Goal: Task Accomplishment & Management: Use online tool/utility

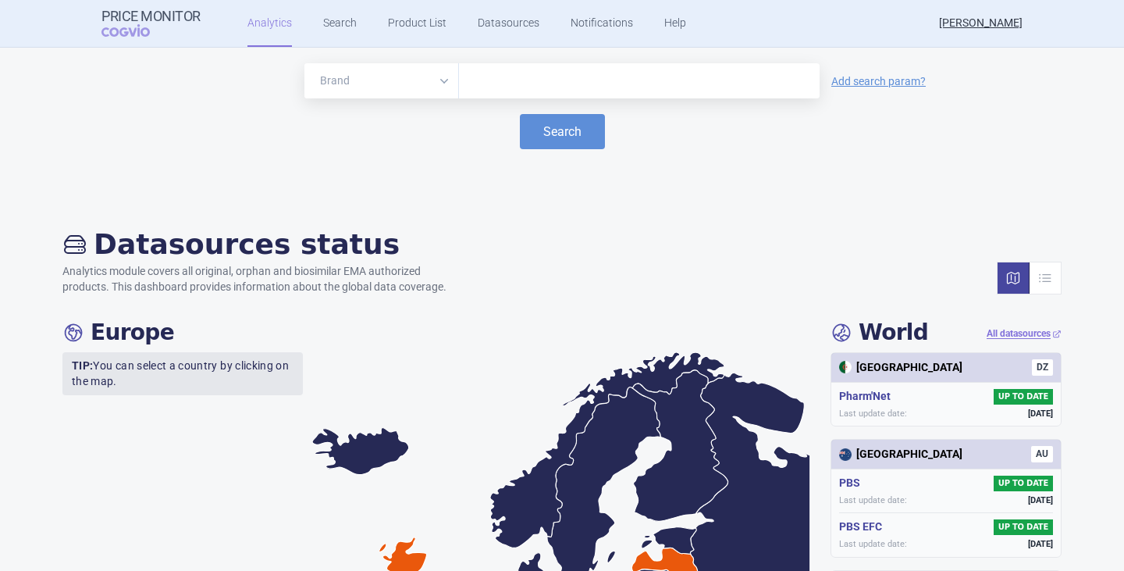
click at [477, 81] on input "text" at bounding box center [639, 81] width 345 height 20
type input "abirateron"
click at [520, 114] on button "Search" at bounding box center [562, 131] width 85 height 35
click at [566, 131] on button "Search" at bounding box center [562, 131] width 85 height 35
click at [445, 80] on select "Brand ATC/Active substance Therapeutic area" at bounding box center [381, 80] width 155 height 35
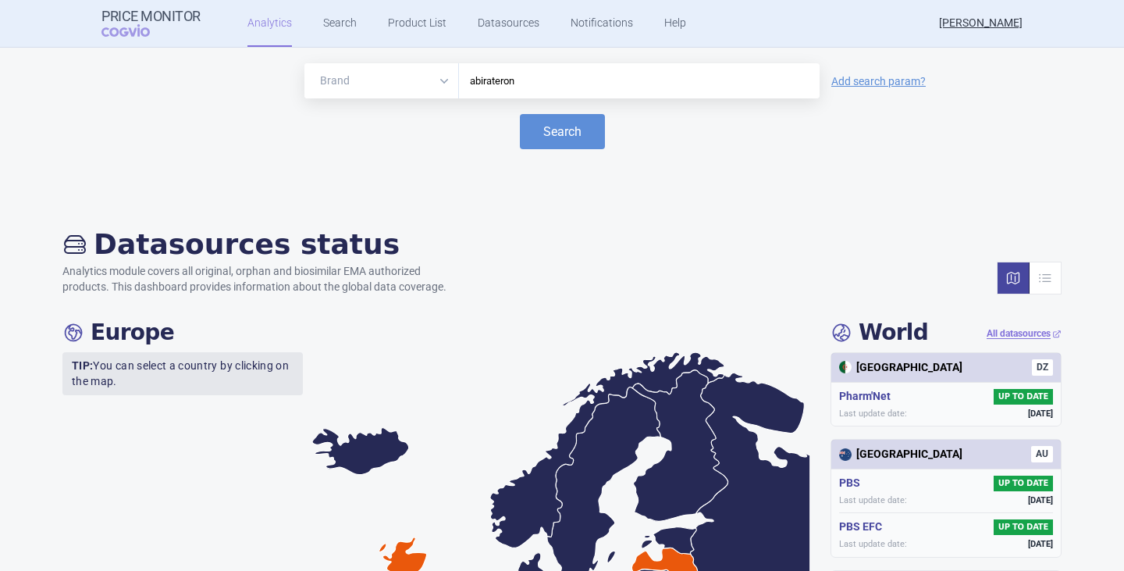
select select "atc"
click at [304, 63] on select "Brand ATC/Active substance Therapeutic area" at bounding box center [381, 80] width 155 height 35
click at [541, 135] on button "Search" at bounding box center [562, 131] width 85 height 35
click at [397, 174] on div "Brand ATC/Active substance Therapeutic area abirateron Add search param? Search" at bounding box center [562, 125] width 1093 height 125
click at [441, 80] on select "Brand ATC/Active substance Therapeutic area" at bounding box center [381, 80] width 155 height 35
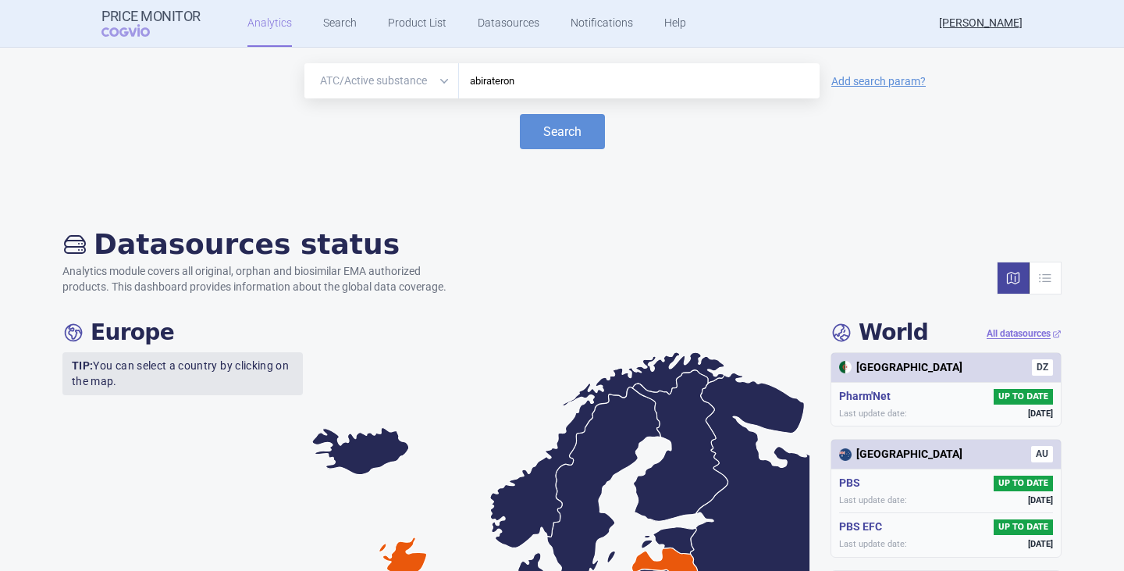
click at [404, 177] on div "Brand ATC/Active substance Therapeutic area abirateron Add search param? Search" at bounding box center [562, 125] width 1093 height 125
click at [341, 29] on link "Search" at bounding box center [340, 23] width 34 height 47
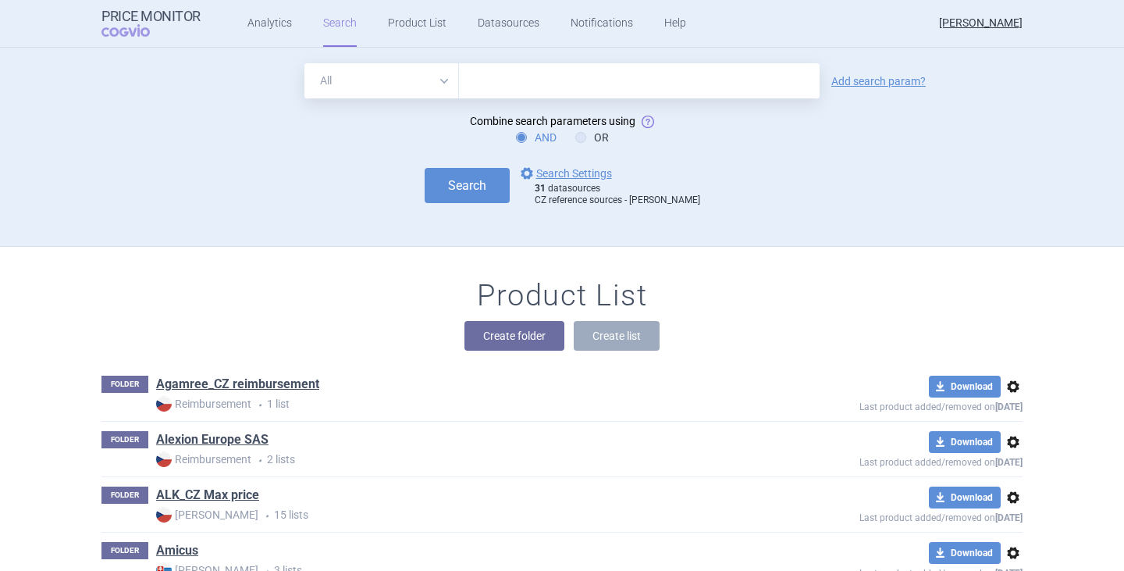
click at [433, 84] on select "All Brand Name ATC Company Active Substance Country Newer than" at bounding box center [381, 80] width 155 height 35
click at [591, 170] on link "options Search Settings" at bounding box center [565, 173] width 94 height 19
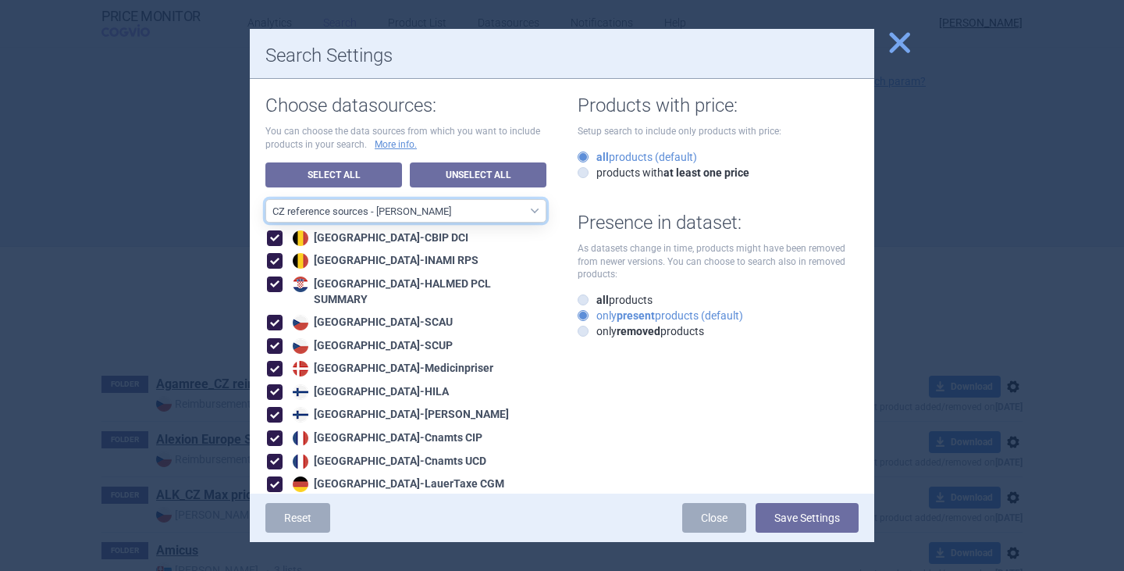
click at [375, 199] on select "All data sources CZ reference sources - Reimbursement SK reference sources - Of…" at bounding box center [405, 210] width 281 height 23
click at [383, 209] on select "All data sources CZ reference sources - Reimbursement SK reference sources - Of…" at bounding box center [405, 210] width 281 height 23
select select "3e39bb1b-0066-4e3d-9ac6-6dc98ece7831"
click at [265, 199] on select "All data sources CZ reference sources - Reimbursement SK reference sources - Of…" at bounding box center [405, 210] width 281 height 23
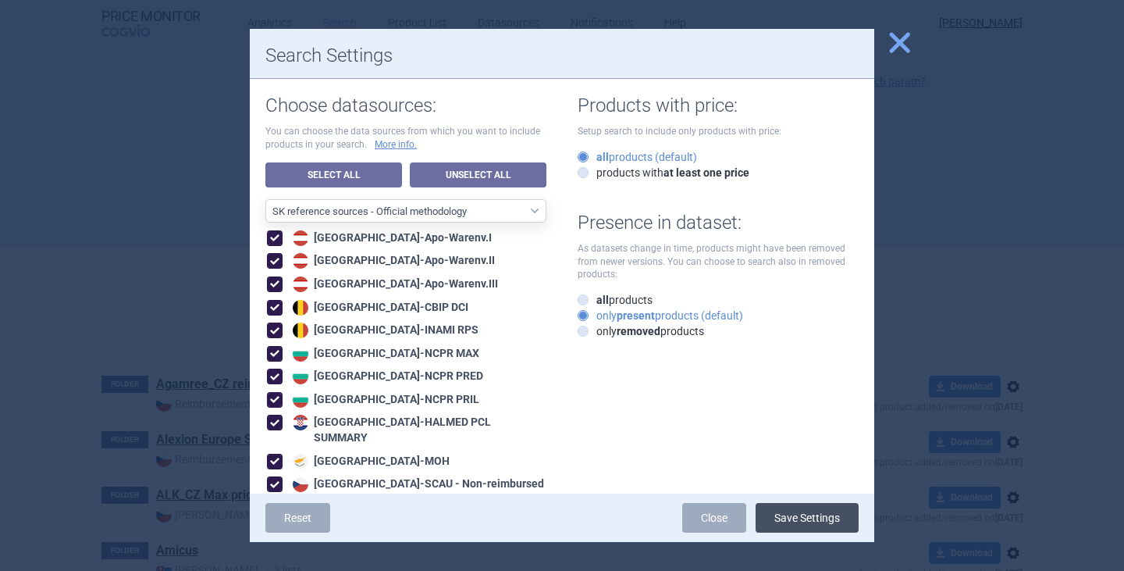
click at [792, 516] on button "Save Settings" at bounding box center [807, 518] width 103 height 30
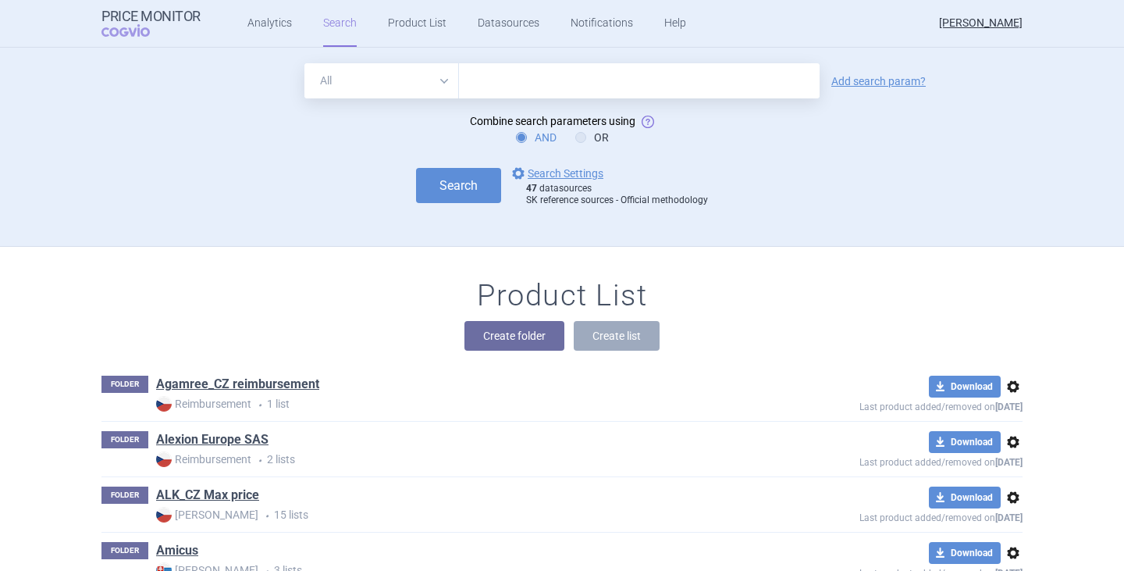
click at [392, 81] on select "All Brand Name ATC Company Active Substance Country Newer than" at bounding box center [381, 80] width 155 height 35
click at [531, 105] on form "All Brand Name ATC Company Active Substance Country Newer than Add search param…" at bounding box center [561, 135] width 921 height 144
click at [434, 77] on select "All Brand Name ATC Company Active Substance Country Newer than" at bounding box center [381, 80] width 155 height 35
select select "brandName"
click at [304, 63] on select "All Brand Name ATC Company Active Substance Country Newer than" at bounding box center [381, 80] width 155 height 35
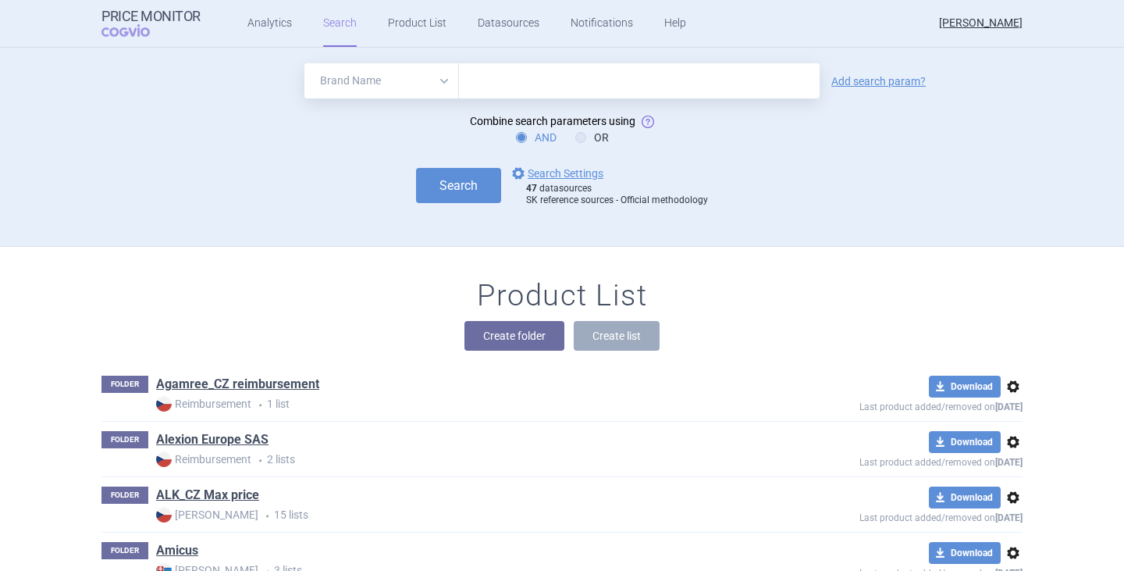
click at [507, 79] on input "text" at bounding box center [639, 80] width 361 height 35
type input "abirateron"
click at [416, 168] on button "Search" at bounding box center [458, 185] width 85 height 35
select select "brandName"
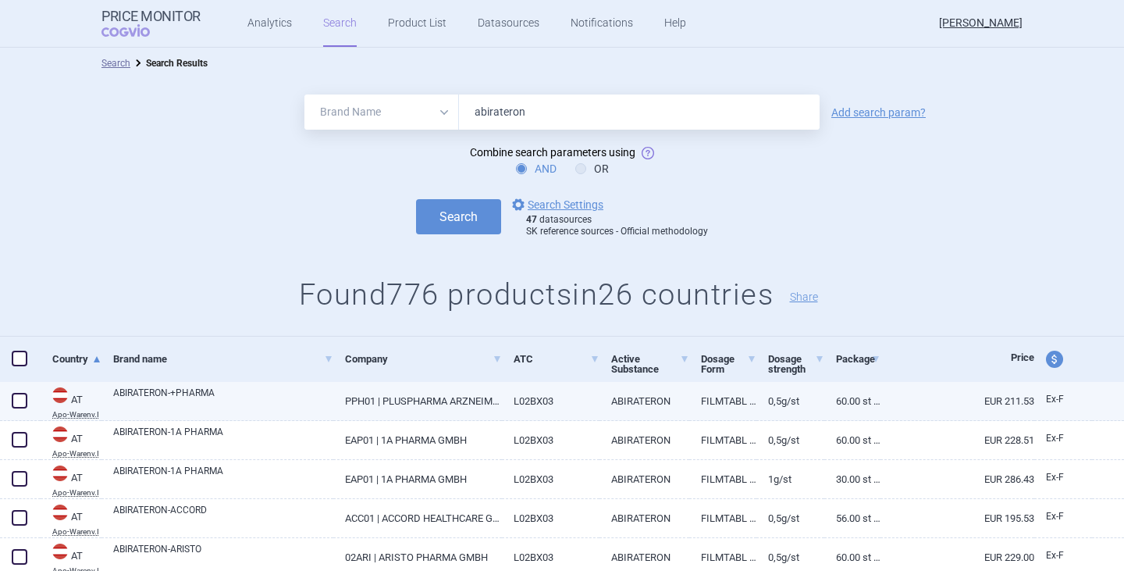
click at [503, 400] on link "L02BX03" at bounding box center [550, 401] width 97 height 38
select select "EUR"
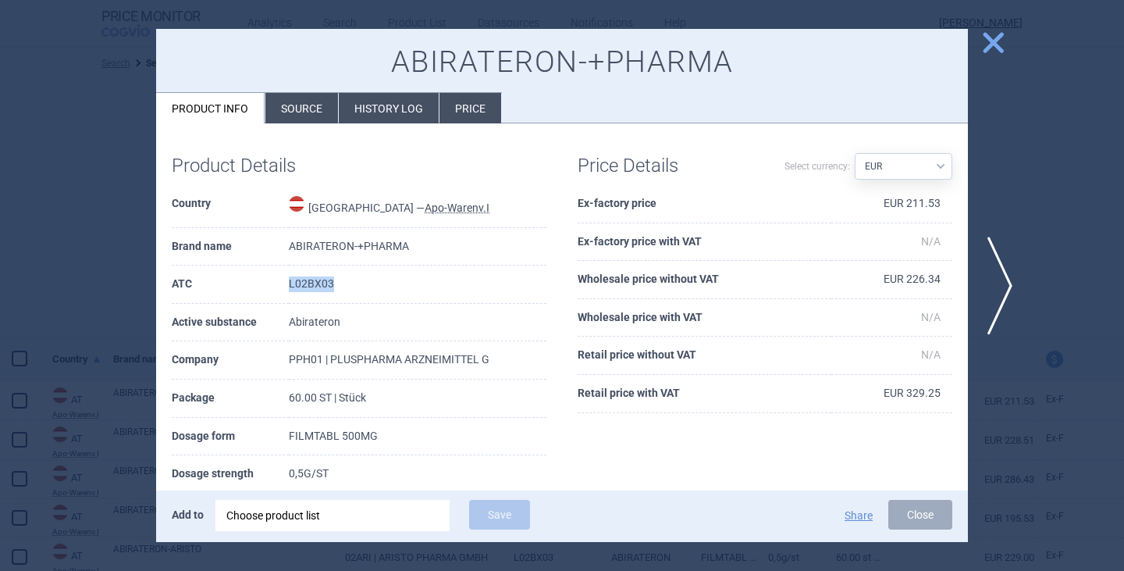
drag, startPoint x: 331, startPoint y: 281, endPoint x: 286, endPoint y: 276, distance: 45.5
click at [289, 276] on td "L02BX03" at bounding box center [418, 284] width 258 height 38
drag, startPoint x: 944, startPoint y: 500, endPoint x: 935, endPoint y: 501, distance: 8.6
click at [938, 501] on button "Close" at bounding box center [920, 515] width 64 height 30
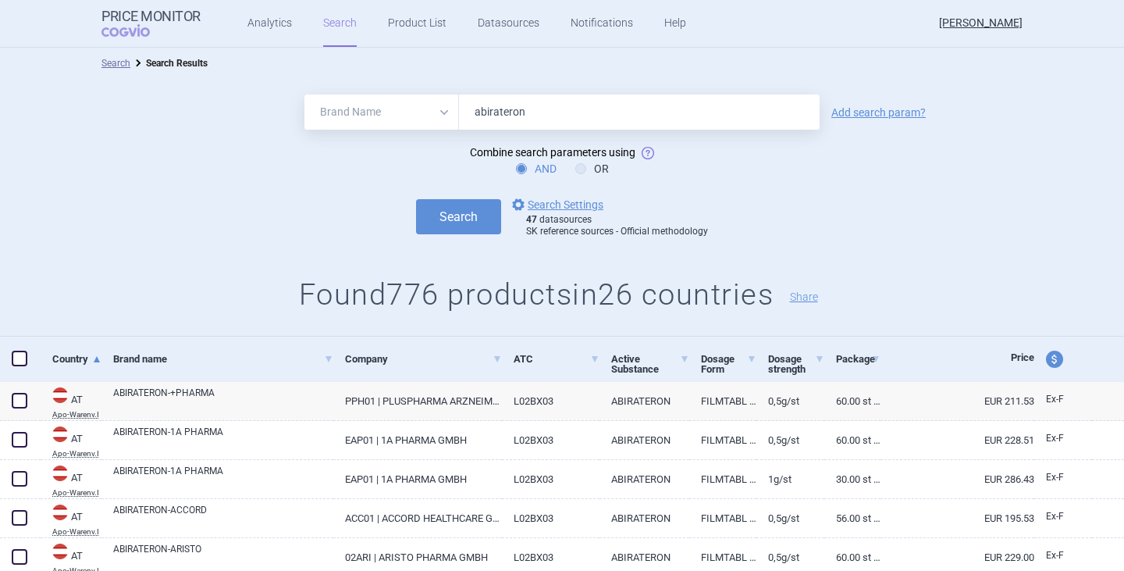
click at [432, 109] on select "All Brand Name ATC Company Active Substance Country Newer than" at bounding box center [381, 111] width 155 height 35
select select "atc"
click at [304, 94] on select "All Brand Name ATC Company Active Substance Country Newer than" at bounding box center [381, 111] width 155 height 35
drag, startPoint x: 539, startPoint y: 115, endPoint x: 436, endPoint y: 115, distance: 103.8
click at [436, 115] on div "All Brand Name ATC Company Active Substance Country Newer than abirateron" at bounding box center [561, 111] width 515 height 35
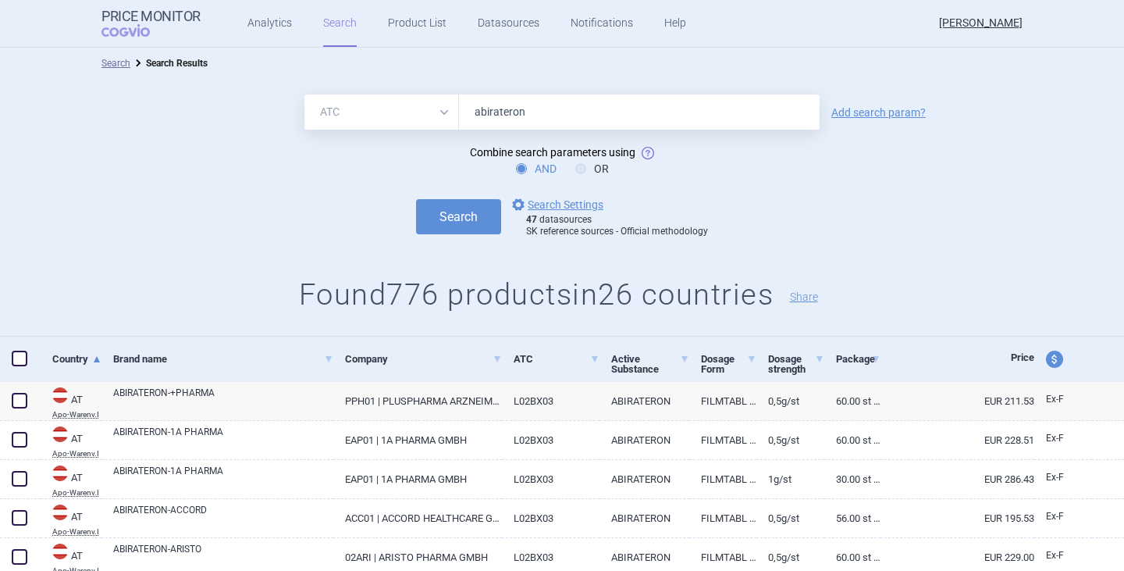
paste input "L02BX03"
type input "L02BX03"
click at [465, 233] on button "Search" at bounding box center [458, 216] width 85 height 35
click at [877, 108] on link "Add search param?" at bounding box center [878, 112] width 94 height 11
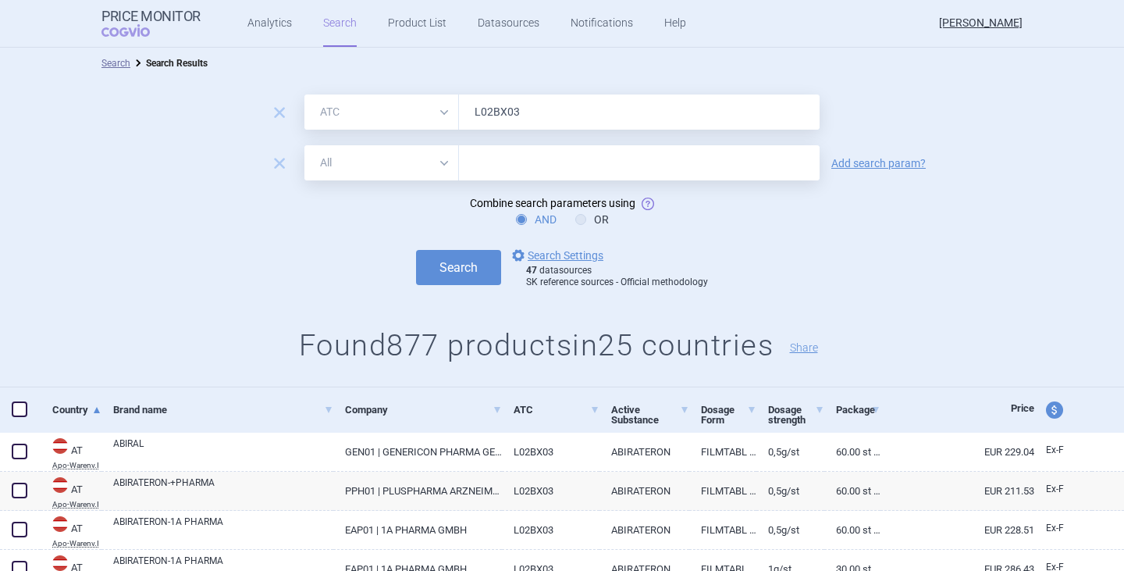
click at [475, 170] on input "text" at bounding box center [639, 162] width 361 height 35
type input "olpha"
click at [416, 250] on button "Search" at bounding box center [458, 267] width 85 height 35
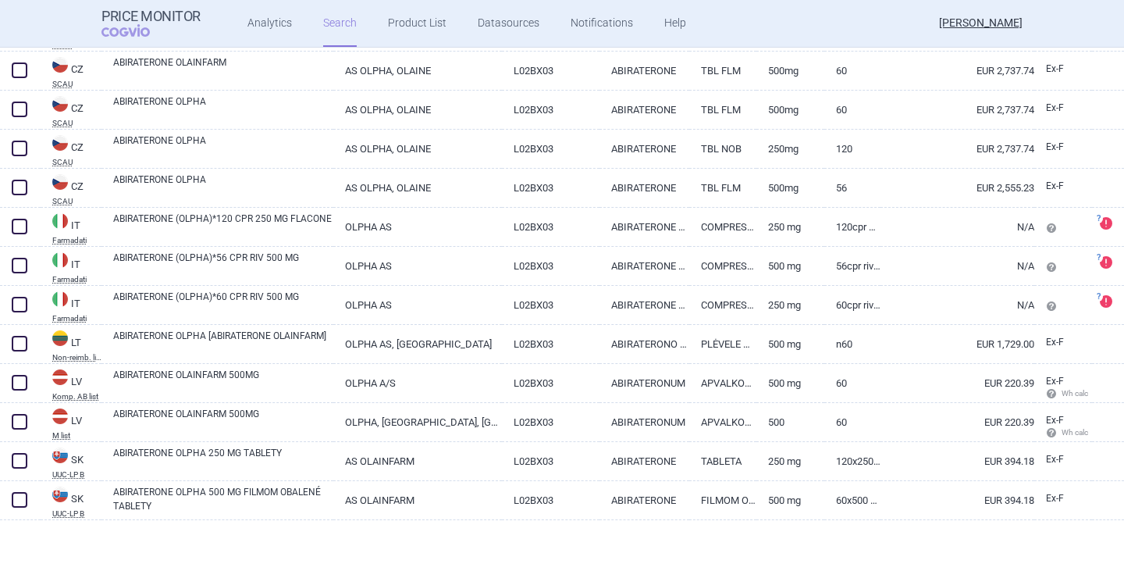
scroll to position [307, 0]
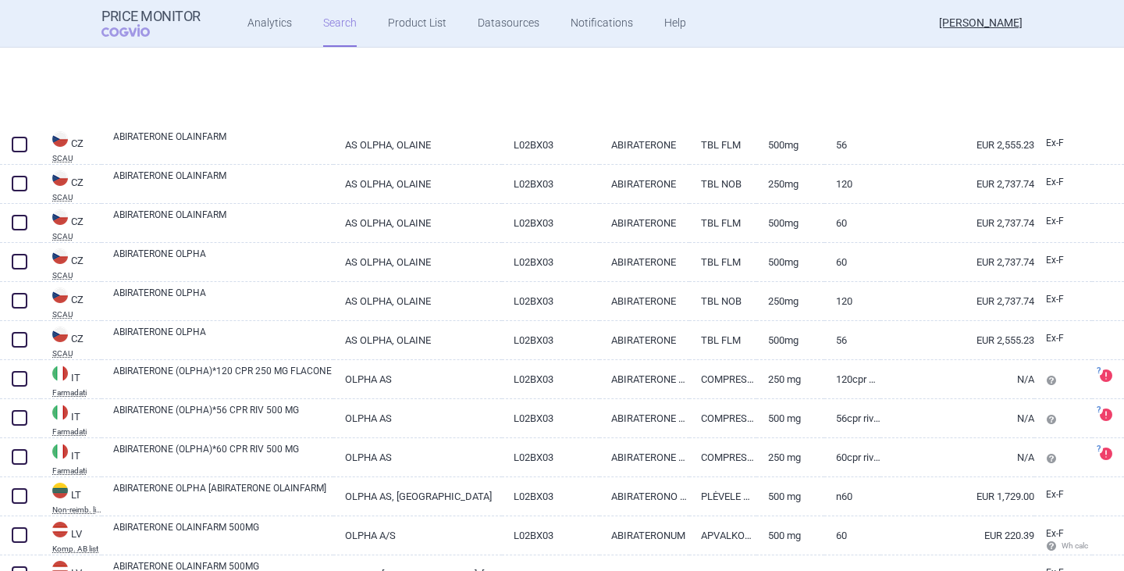
select select "atc"
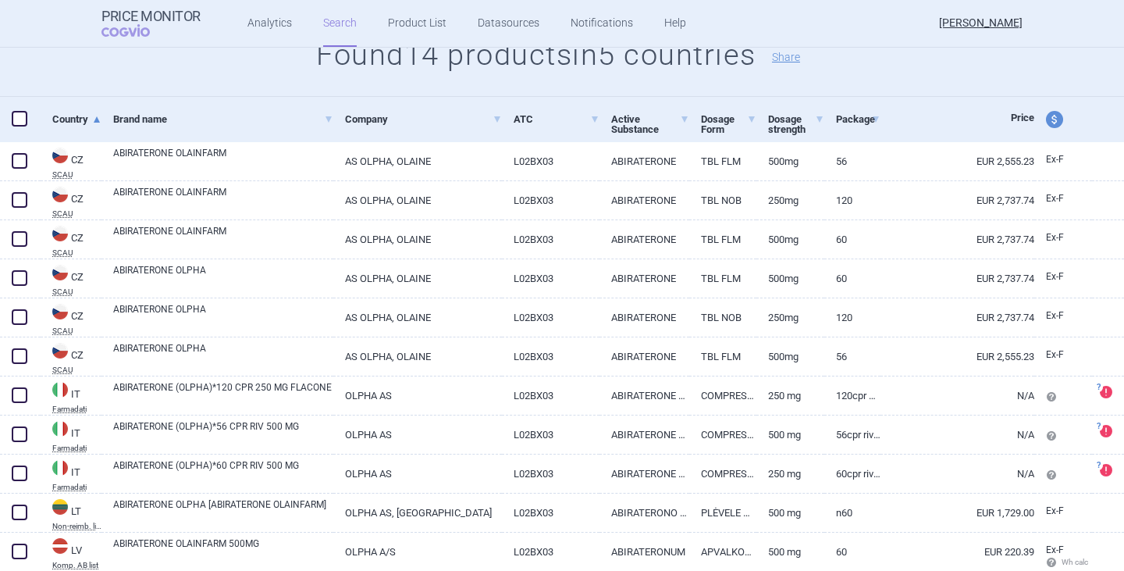
scroll to position [312, 0]
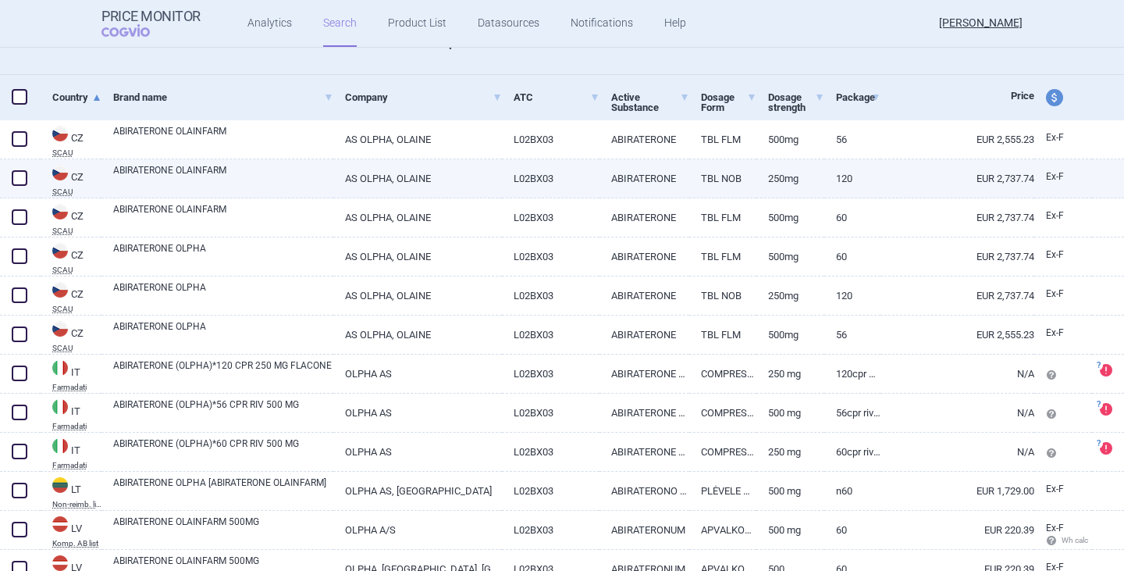
click at [21, 181] on span at bounding box center [20, 178] width 16 height 16
checkbox input "true"
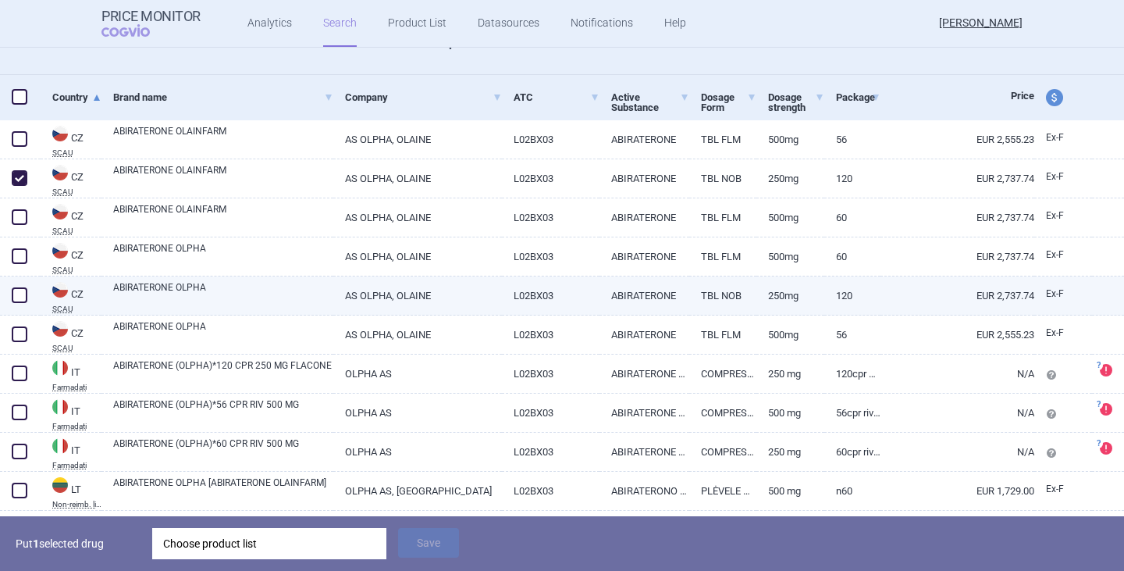
click at [24, 290] on span at bounding box center [20, 295] width 16 height 16
checkbox input "true"
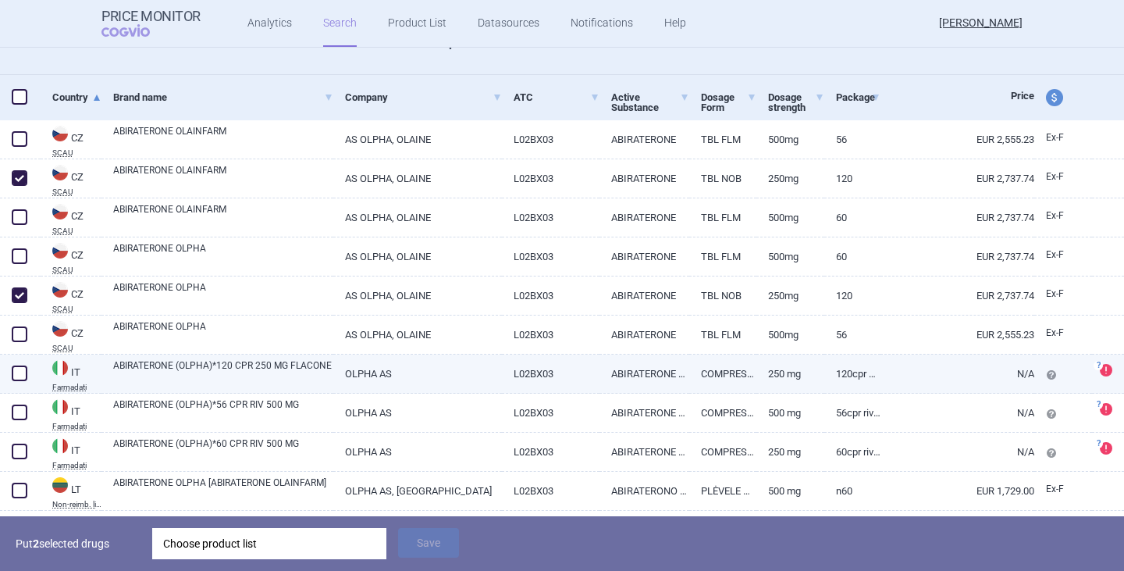
click at [20, 369] on span at bounding box center [20, 373] width 16 height 16
checkbox input "true"
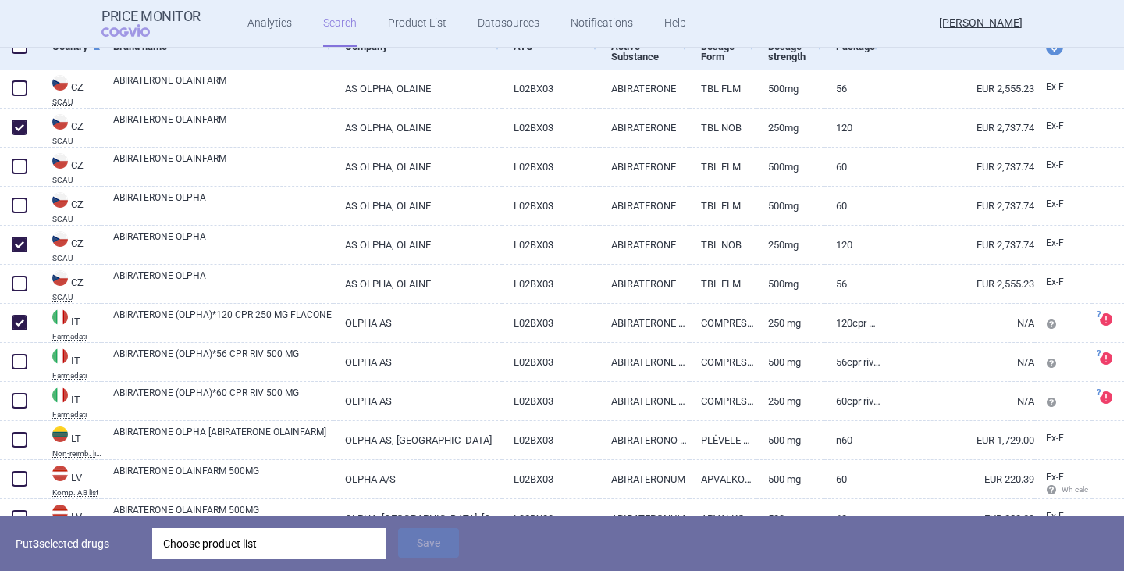
scroll to position [390, 0]
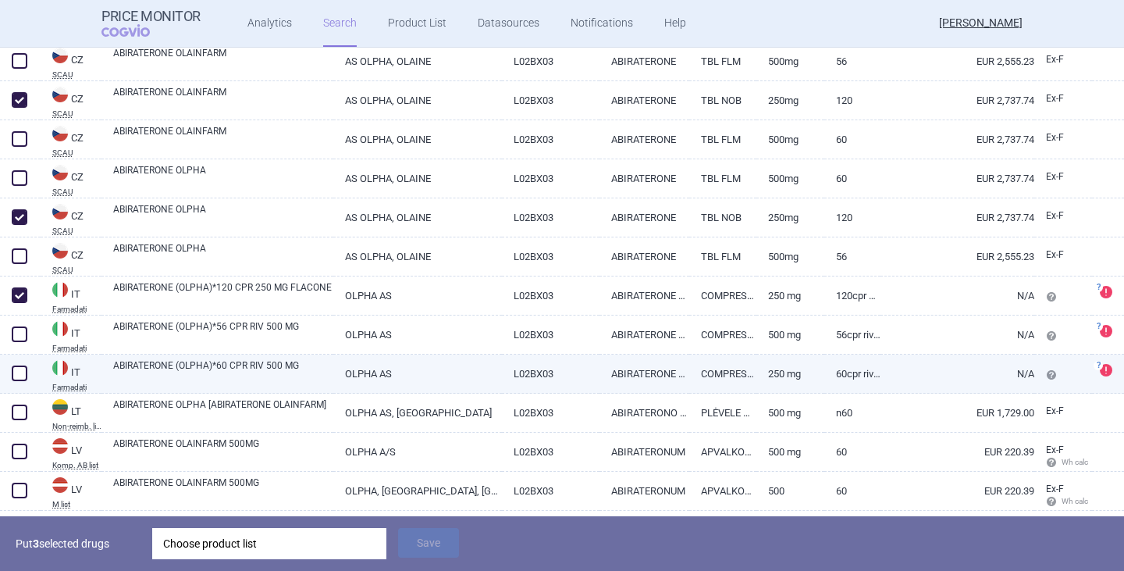
click at [17, 373] on span at bounding box center [20, 373] width 16 height 16
checkbox input "true"
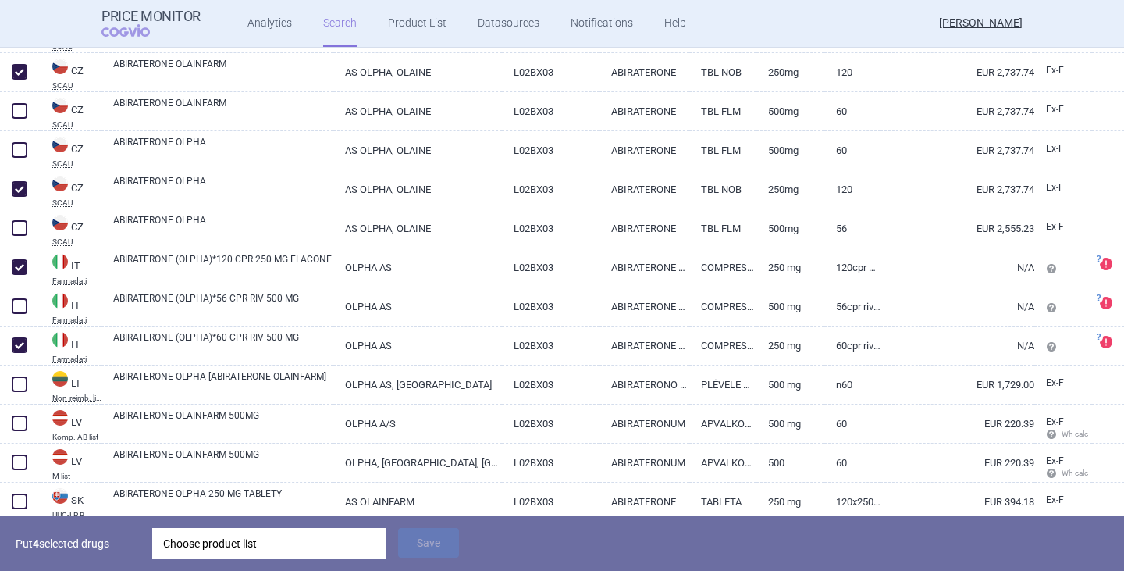
scroll to position [468, 0]
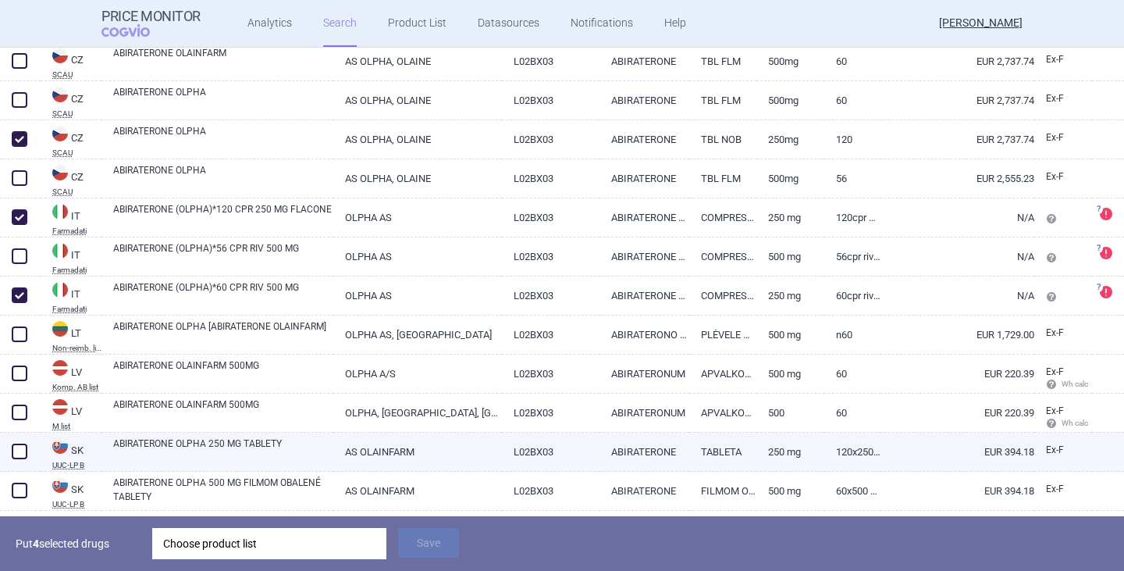
click at [20, 457] on span at bounding box center [20, 451] width 16 height 16
checkbox input "true"
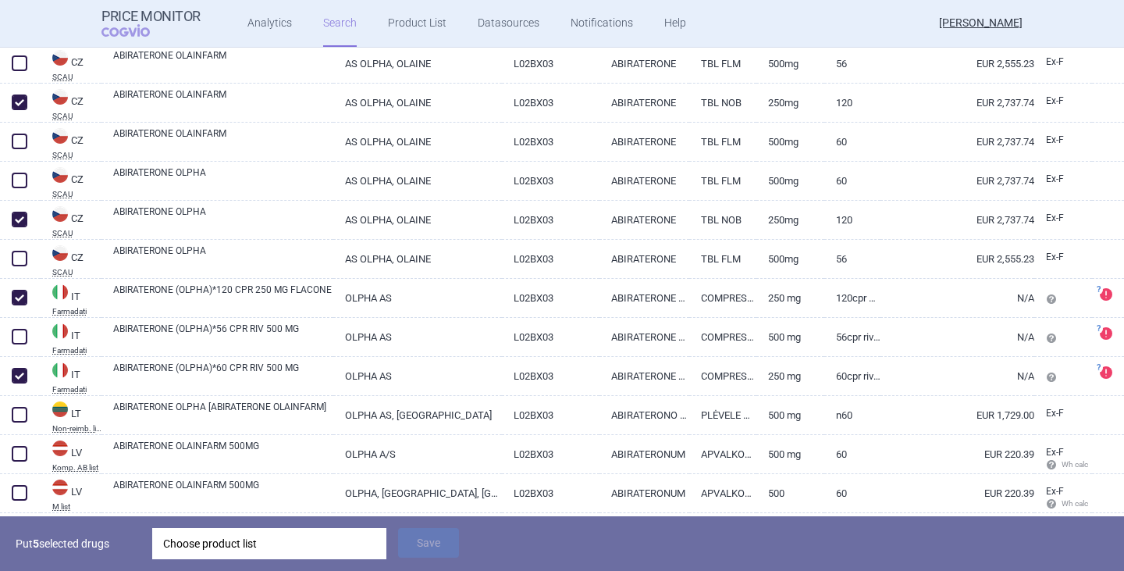
scroll to position [358, 0]
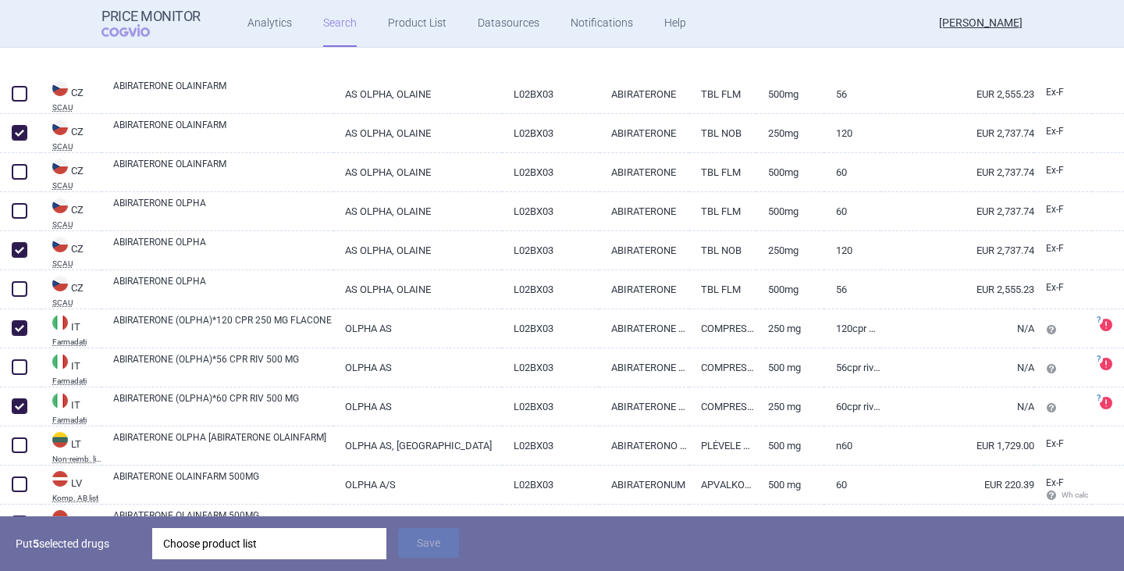
select select "atc"
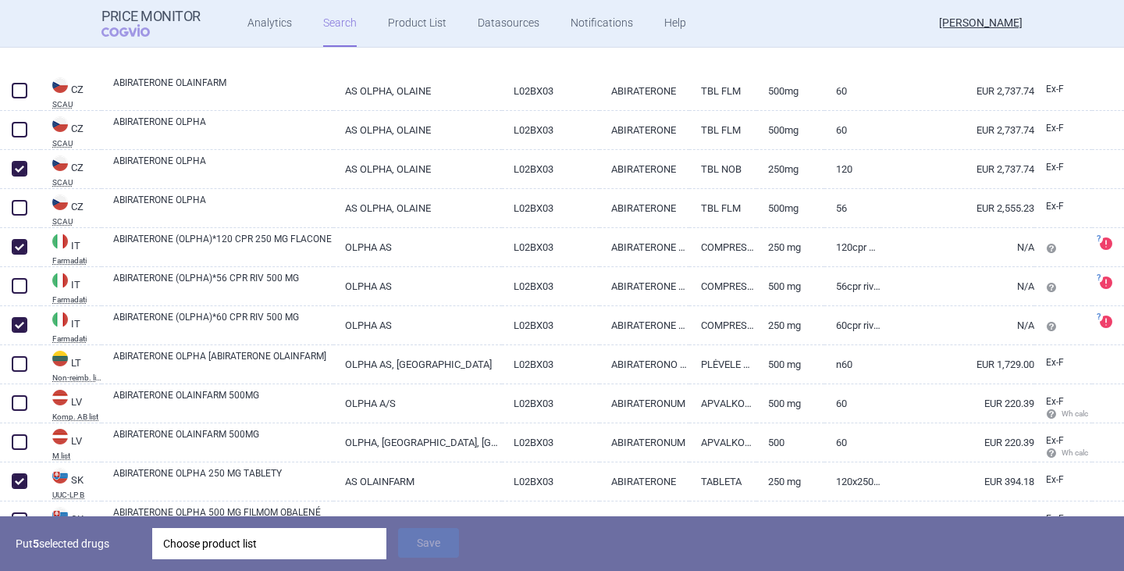
scroll to position [514, 0]
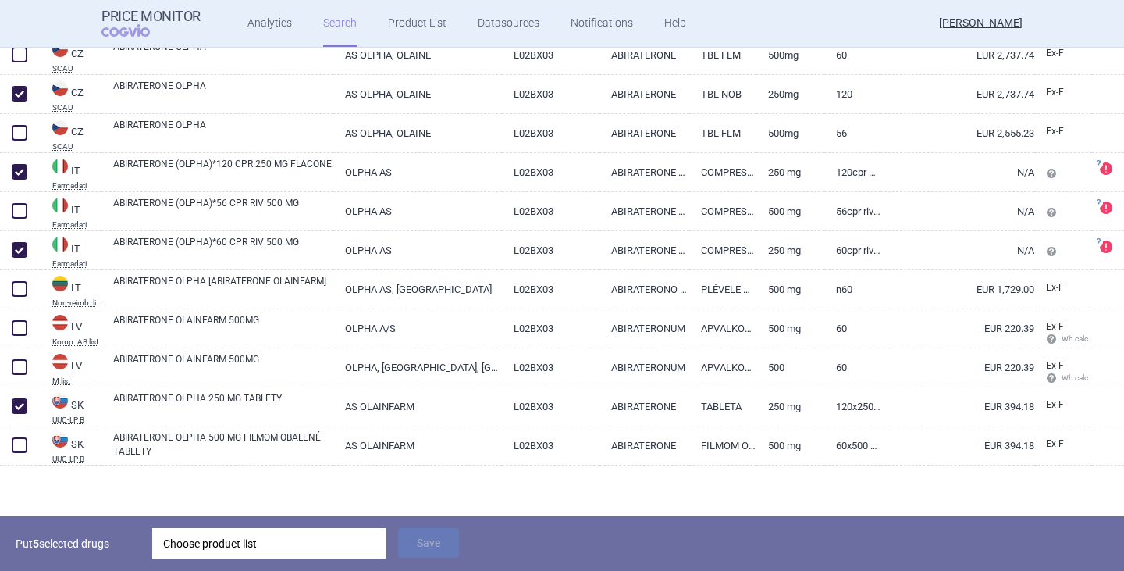
click at [229, 545] on div "Choose product list" at bounding box center [269, 543] width 212 height 31
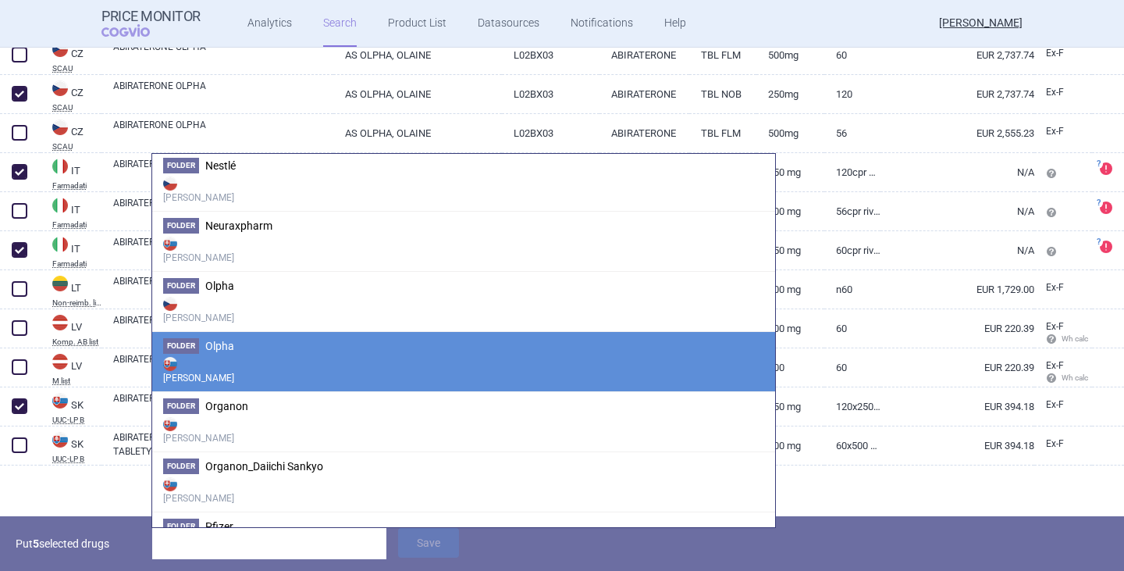
click at [226, 375] on strong "[PERSON_NAME]" at bounding box center [463, 369] width 601 height 31
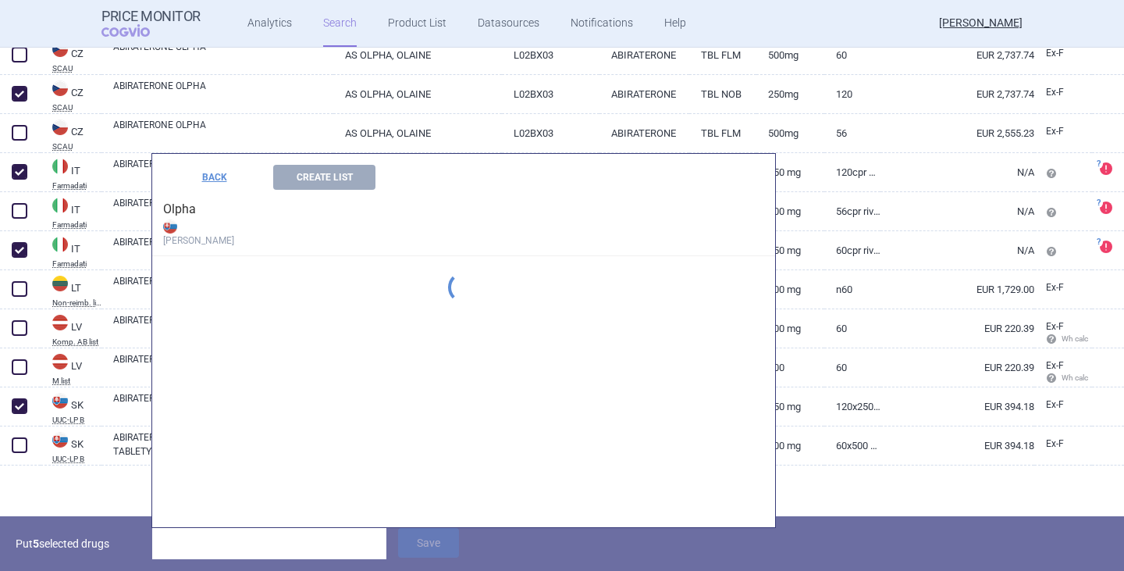
scroll to position [2206, 0]
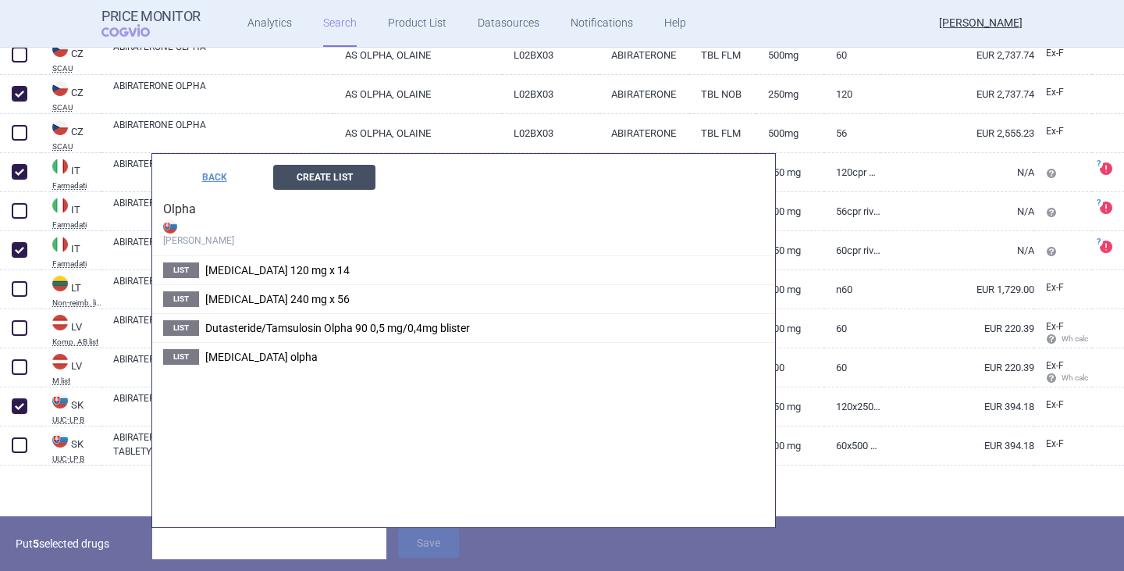
click at [306, 183] on button "Create List" at bounding box center [324, 177] width 102 height 25
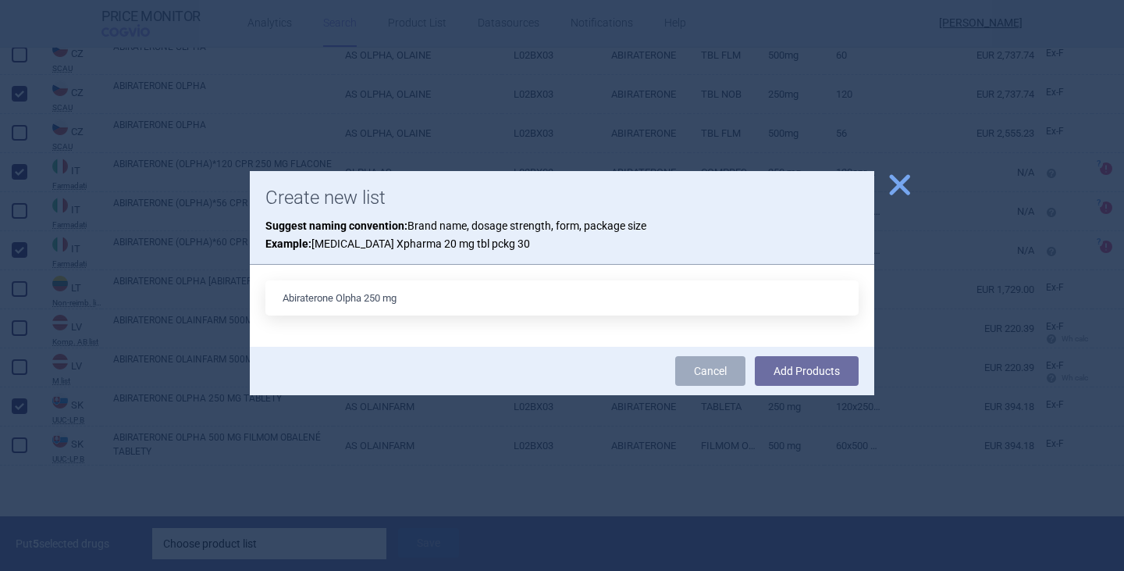
type input "Abiraterone Olpha 250 mg"
click at [755, 356] on button "Add Products" at bounding box center [807, 371] width 104 height 30
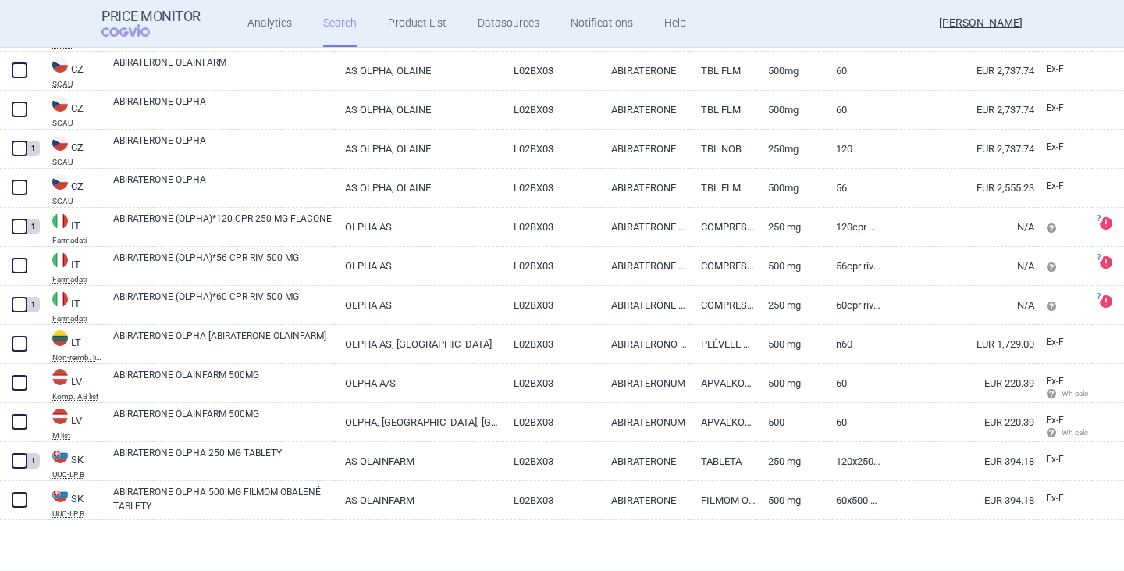
scroll to position [459, 0]
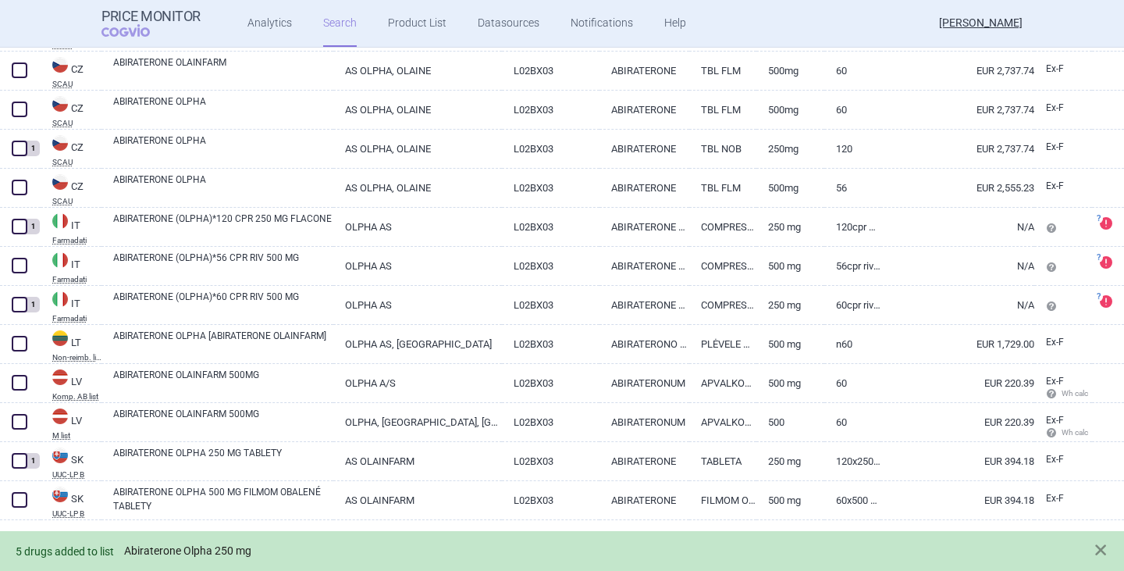
click at [189, 550] on link "Abiraterone Olpha 250 mg" at bounding box center [187, 550] width 127 height 13
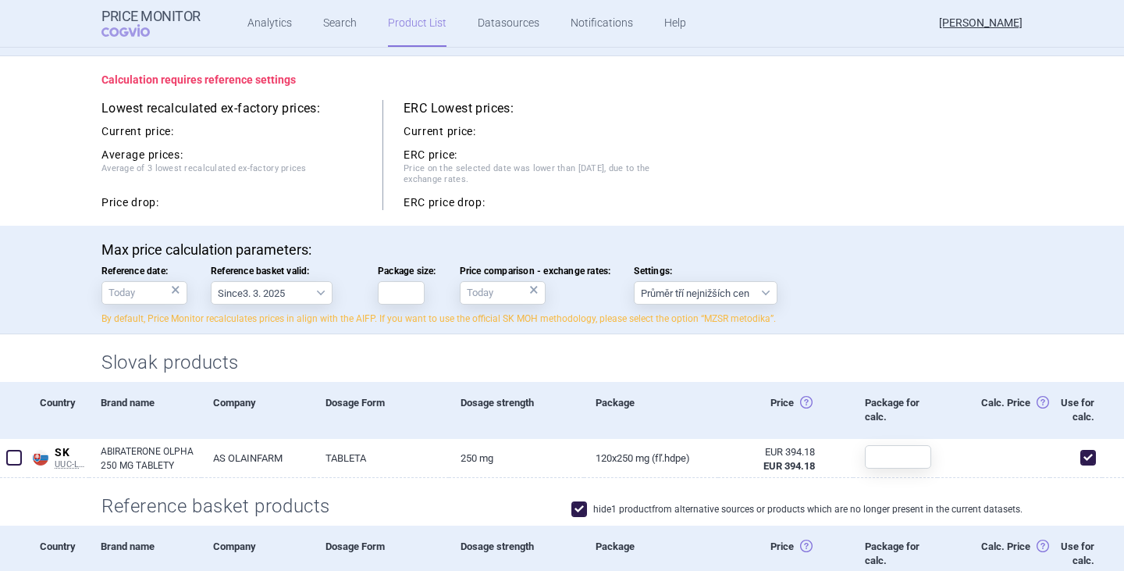
scroll to position [156, 0]
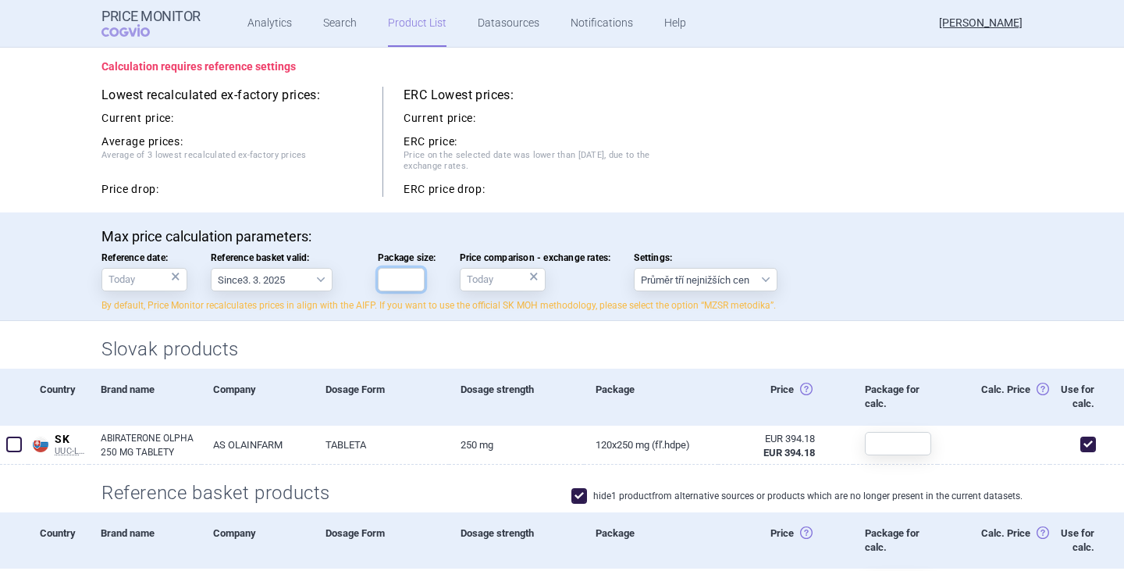
click at [403, 283] on input "Package size:" at bounding box center [401, 279] width 47 height 23
type input "120"
click at [552, 197] on div "Calculation requires reference settings Lowest recalculated ex-factory prices: …" at bounding box center [562, 127] width 984 height 169
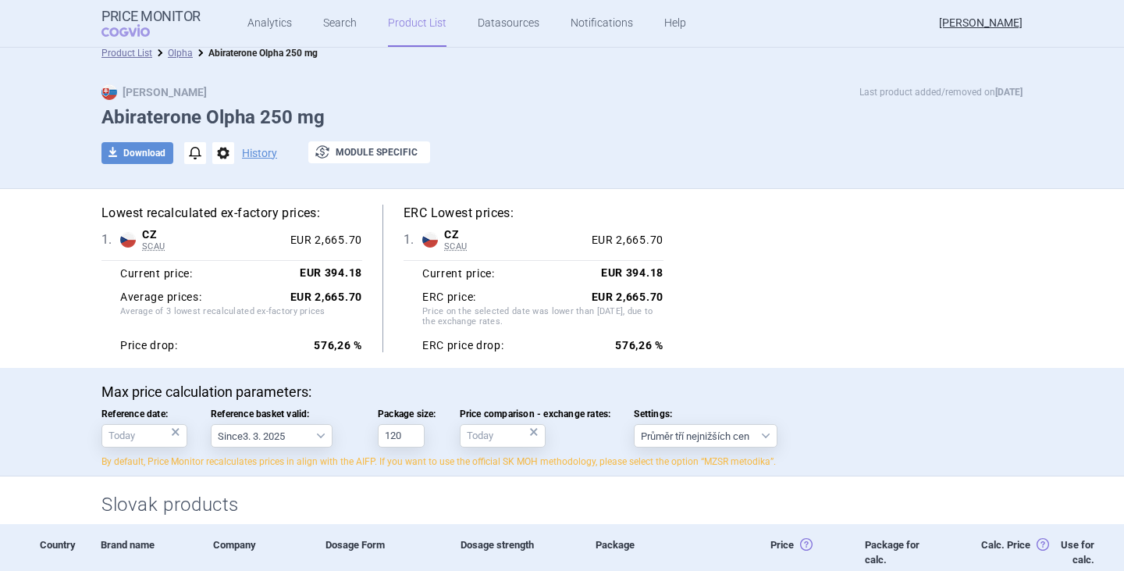
scroll to position [0, 0]
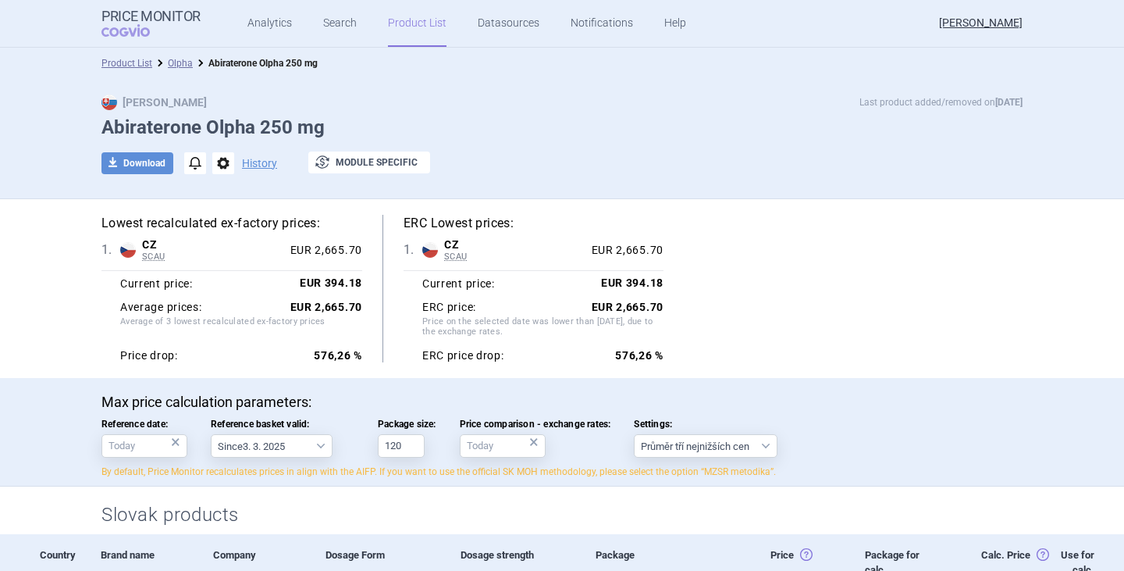
click at [350, 27] on ul "Analytics Search Product List Datasources Notifications Help" at bounding box center [447, 23] width 493 height 47
select select "atc"
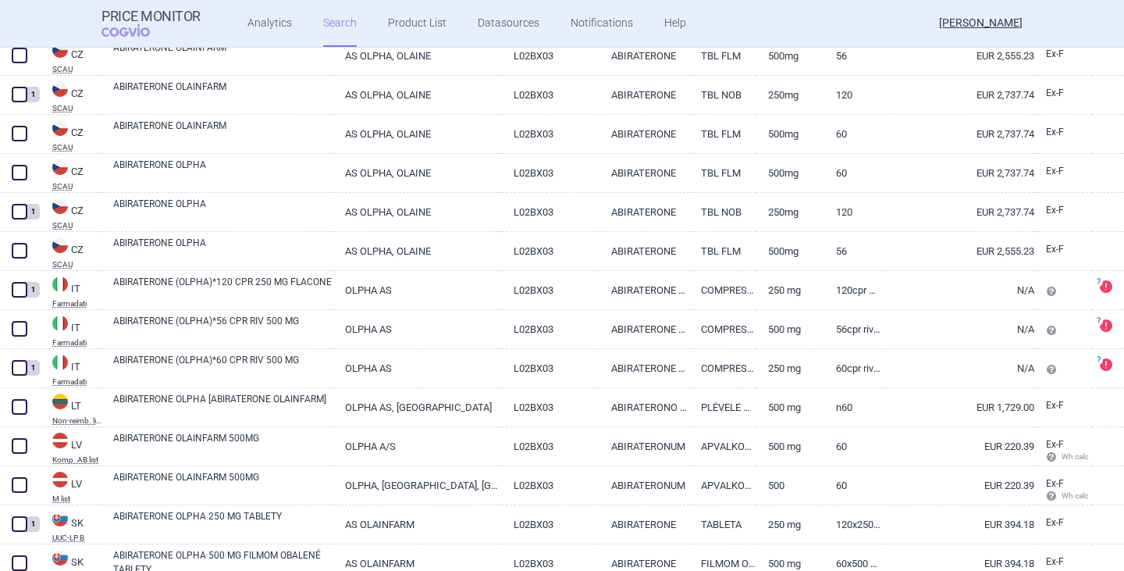
scroll to position [369, 0]
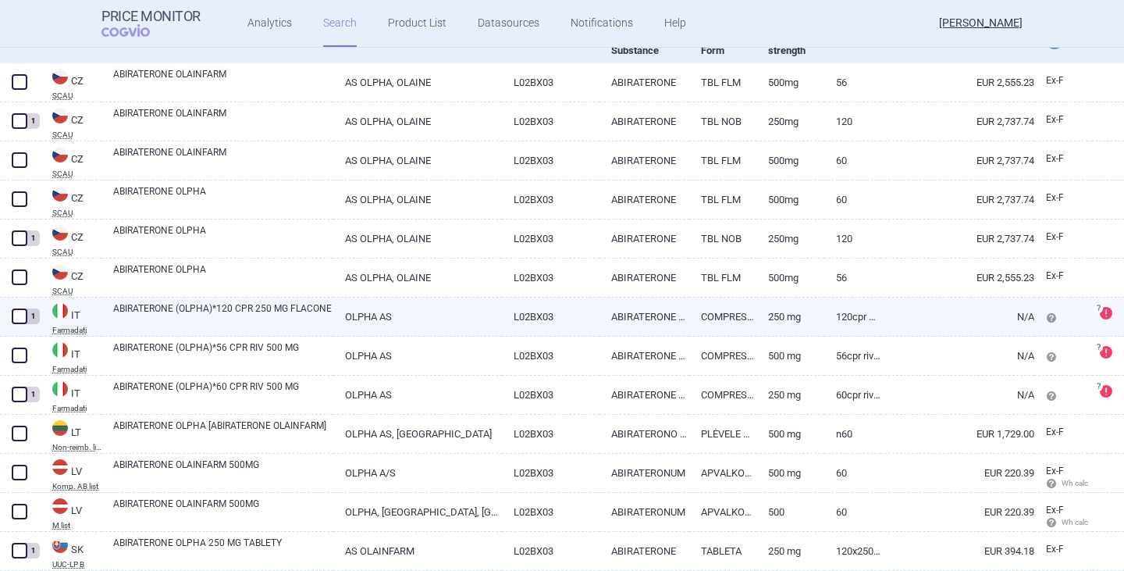
select select "atc"
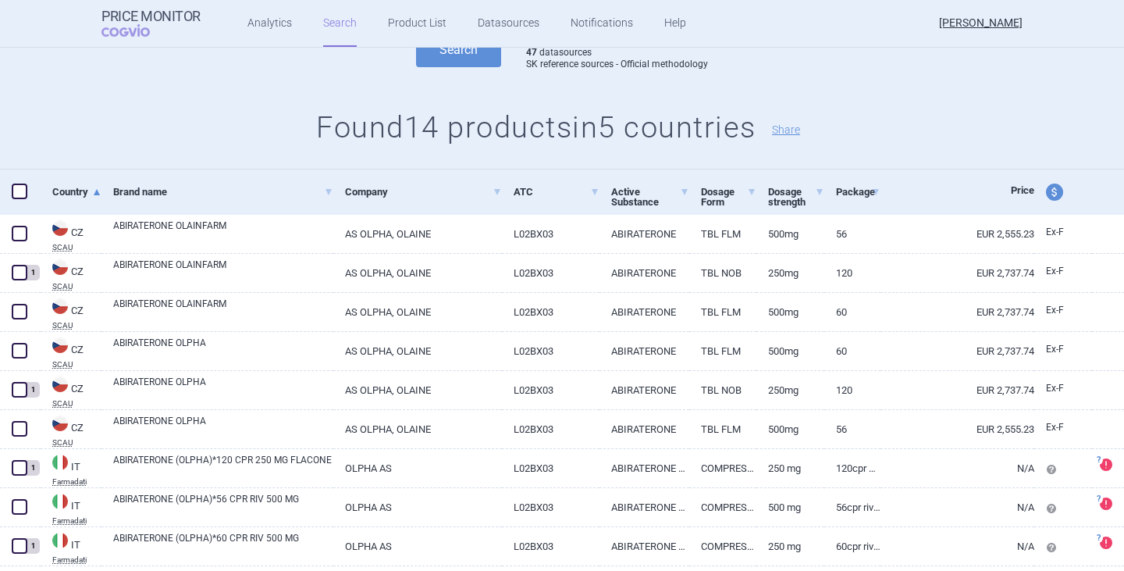
scroll to position [213, 0]
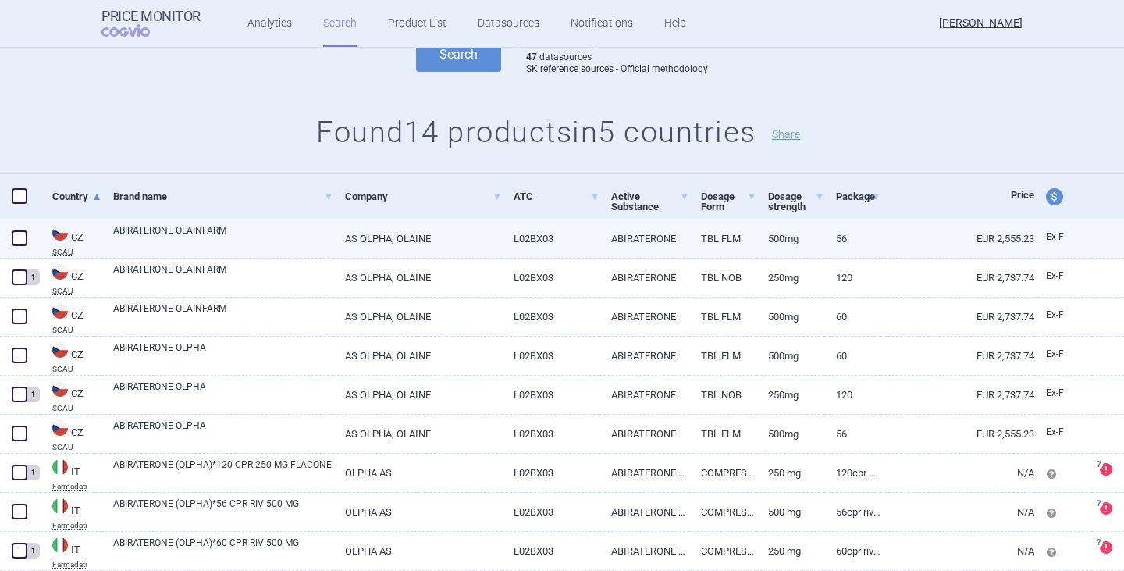
click at [23, 237] on span at bounding box center [20, 238] width 16 height 16
checkbox input "true"
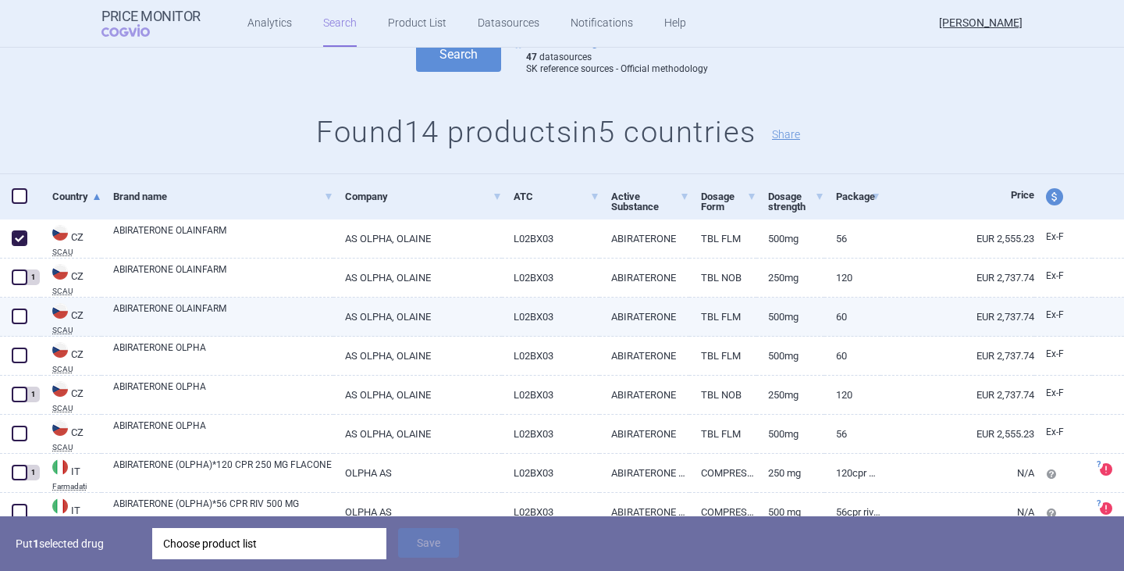
click at [23, 320] on span at bounding box center [20, 316] width 16 height 16
checkbox input "true"
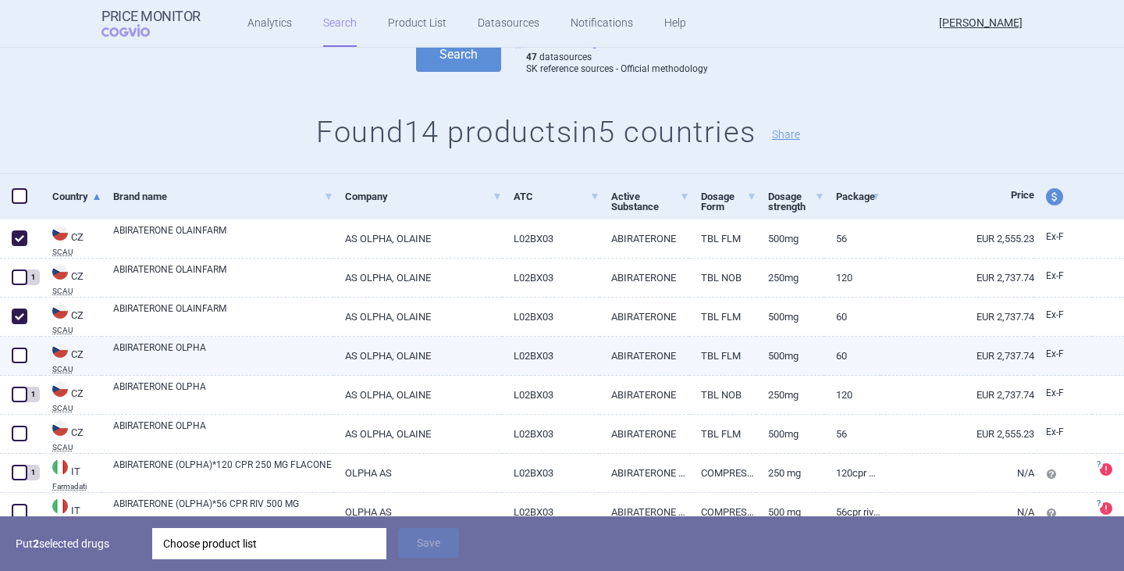
click at [15, 358] on span at bounding box center [20, 355] width 16 height 16
checkbox input "true"
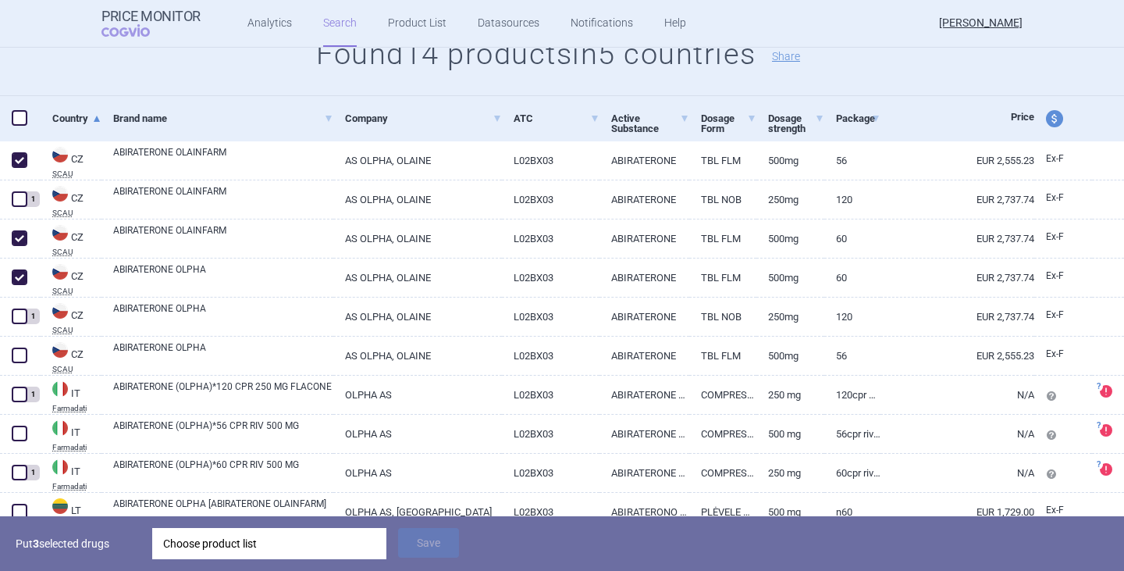
scroll to position [369, 0]
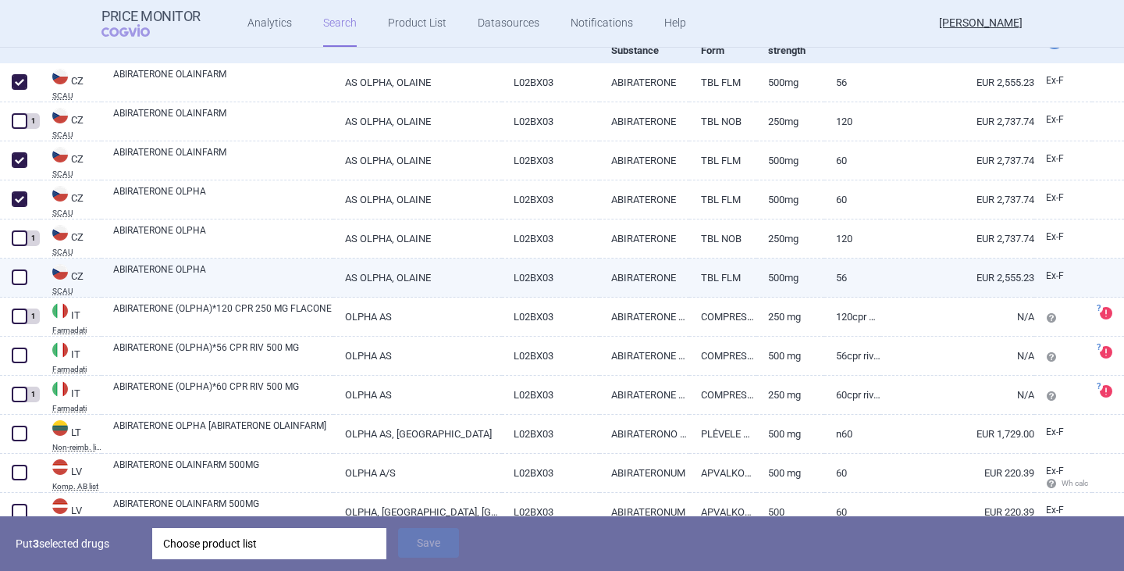
click at [23, 278] on span at bounding box center [20, 277] width 16 height 16
checkbox input "true"
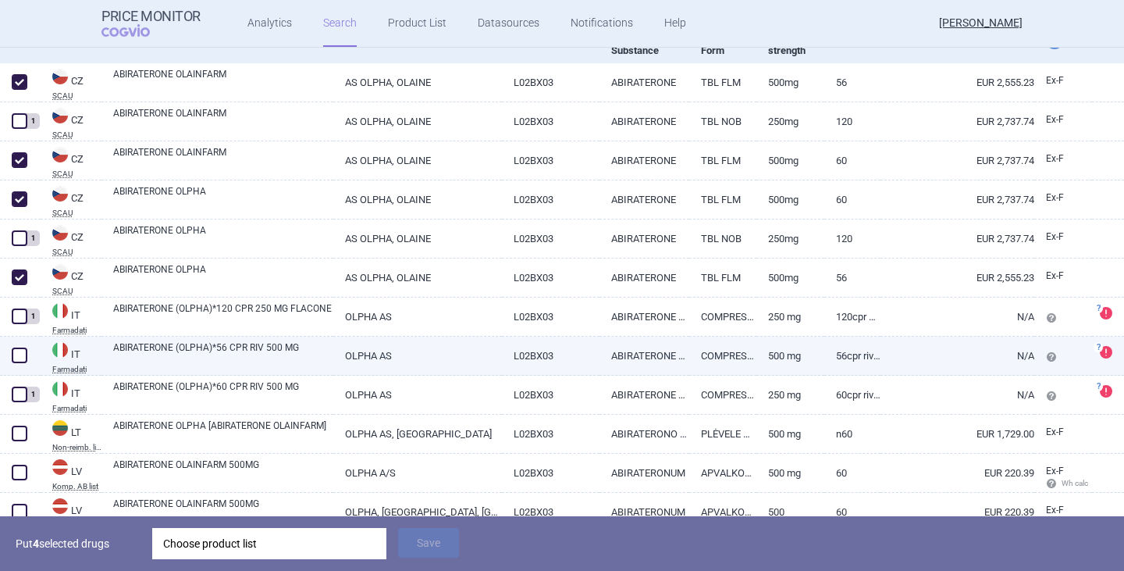
click at [20, 352] on span at bounding box center [20, 355] width 16 height 16
checkbox input "true"
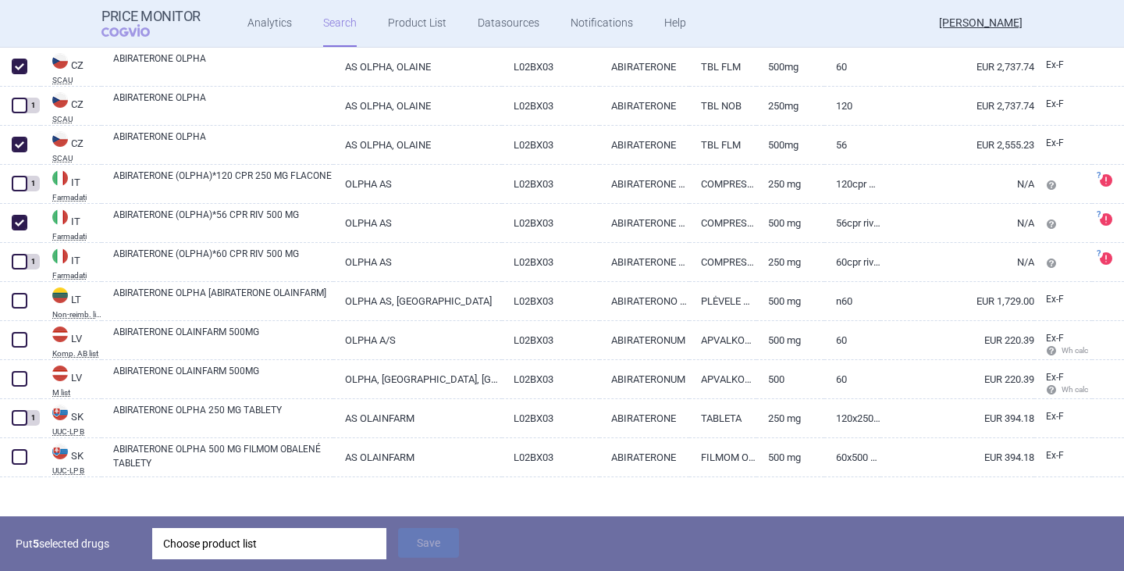
scroll to position [514, 0]
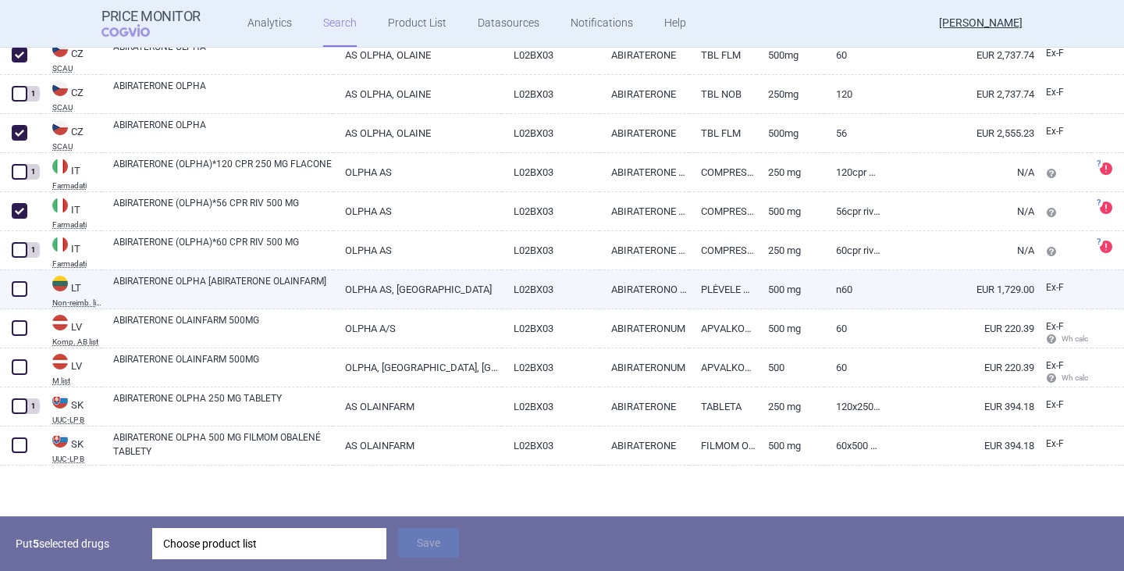
click at [22, 286] on span at bounding box center [20, 289] width 16 height 16
checkbox input "true"
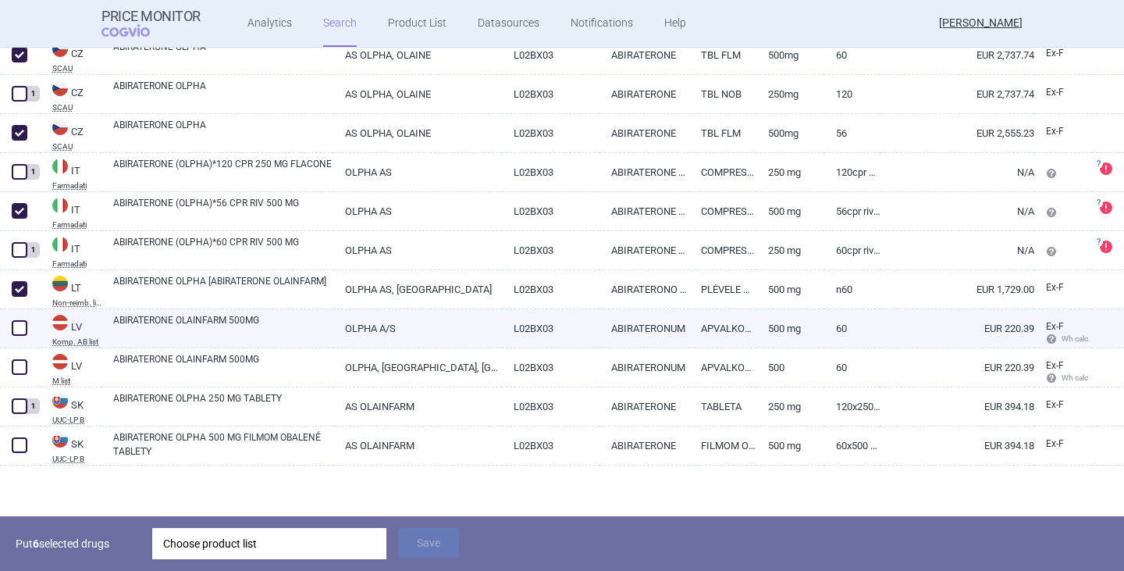
click at [16, 327] on span at bounding box center [20, 328] width 16 height 16
checkbox input "true"
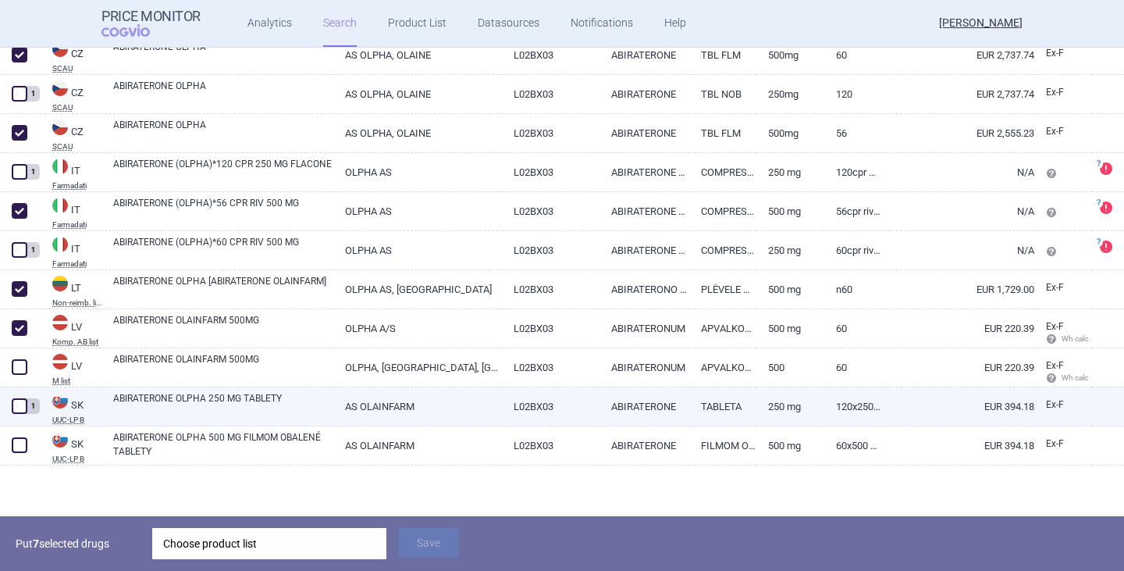
click at [20, 413] on span at bounding box center [20, 406] width 16 height 16
checkbox input "true"
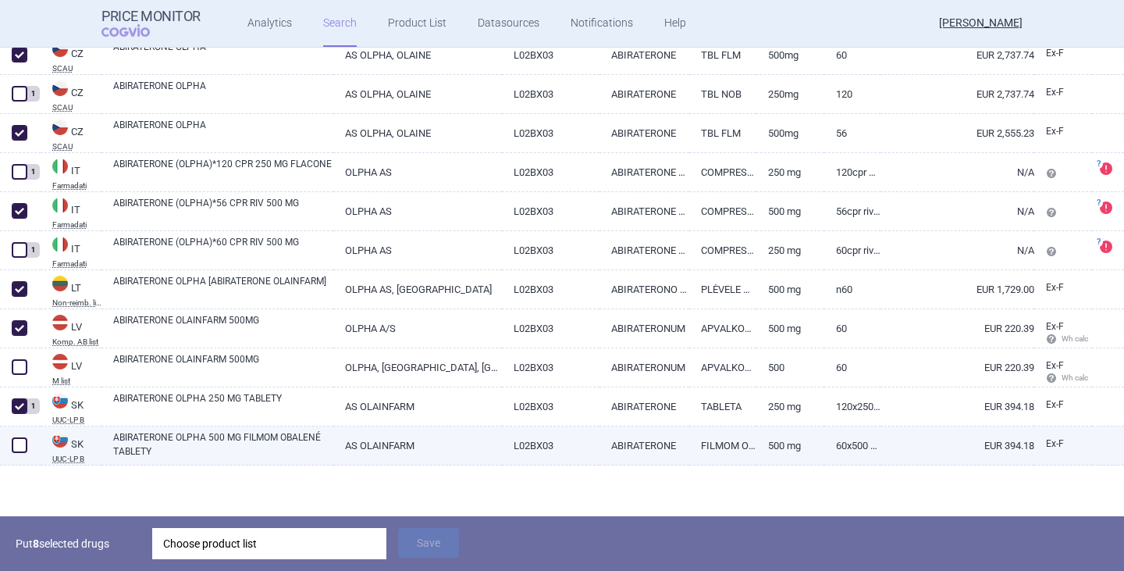
click at [20, 444] on span at bounding box center [20, 445] width 16 height 16
checkbox input "true"
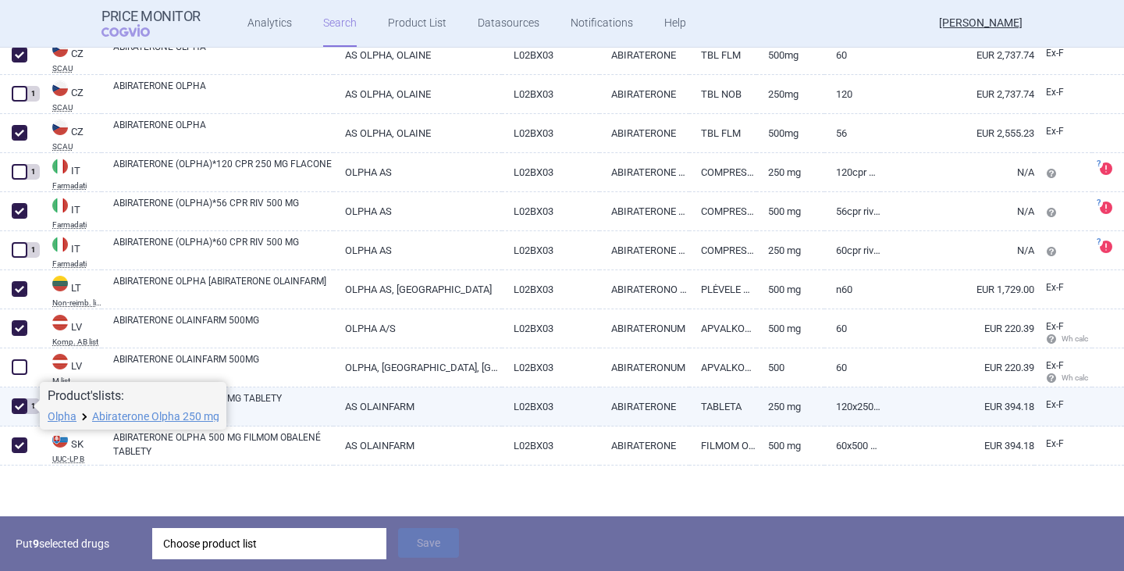
click at [16, 406] on span at bounding box center [20, 406] width 16 height 16
checkbox input "false"
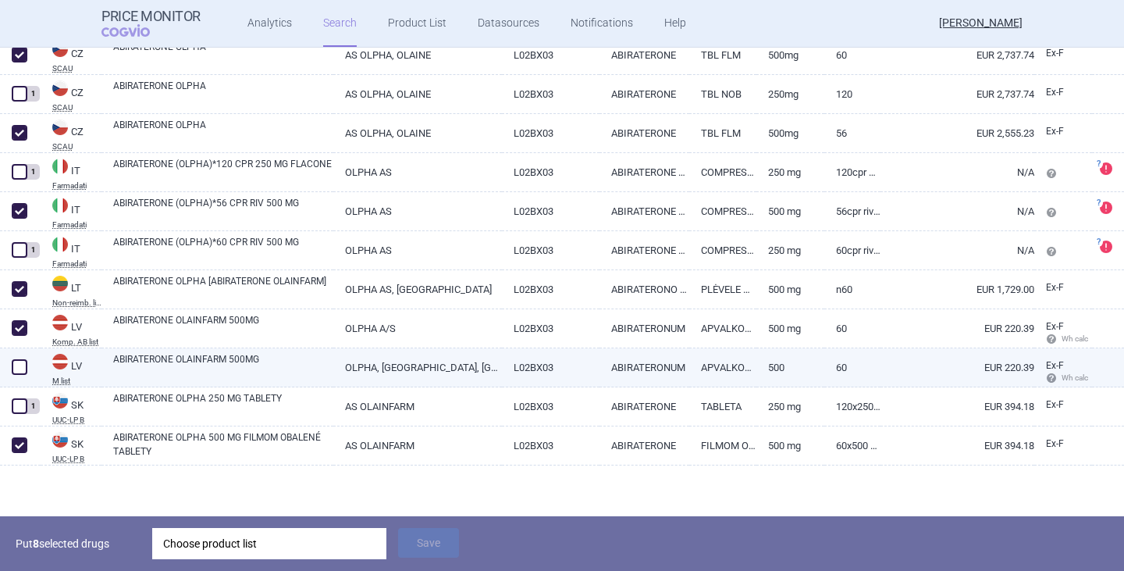
click at [20, 368] on span at bounding box center [20, 367] width 16 height 16
checkbox input "true"
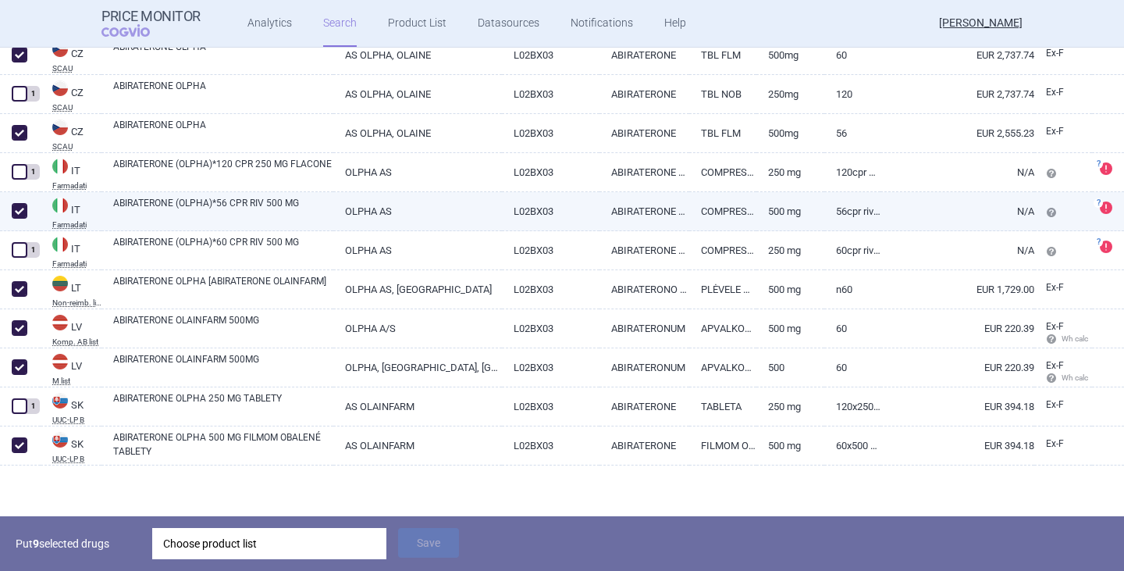
scroll to position [436, 0]
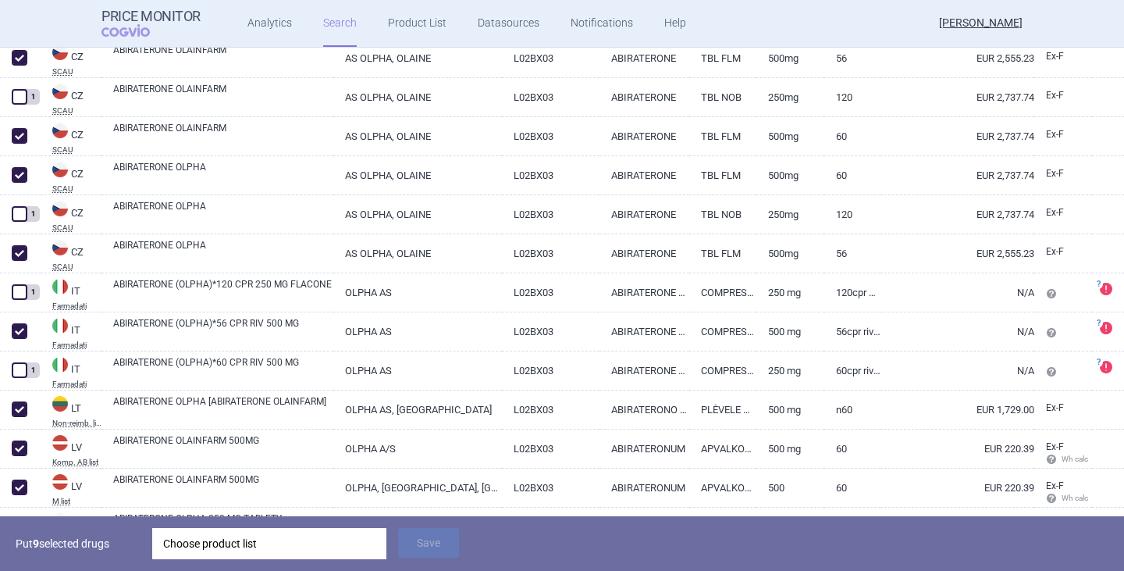
select select "atc"
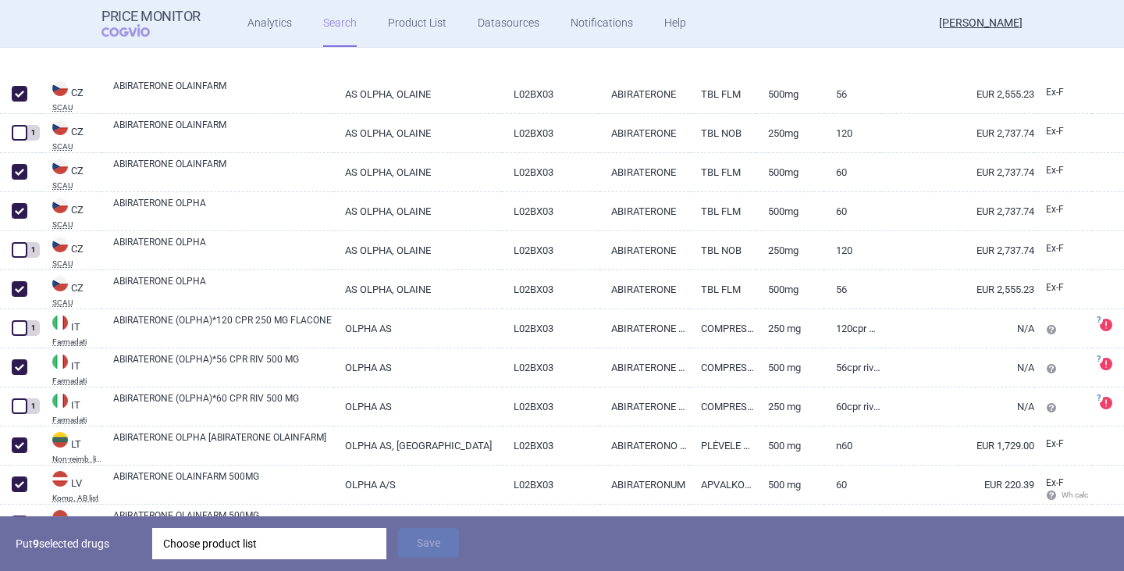
scroll to position [514, 0]
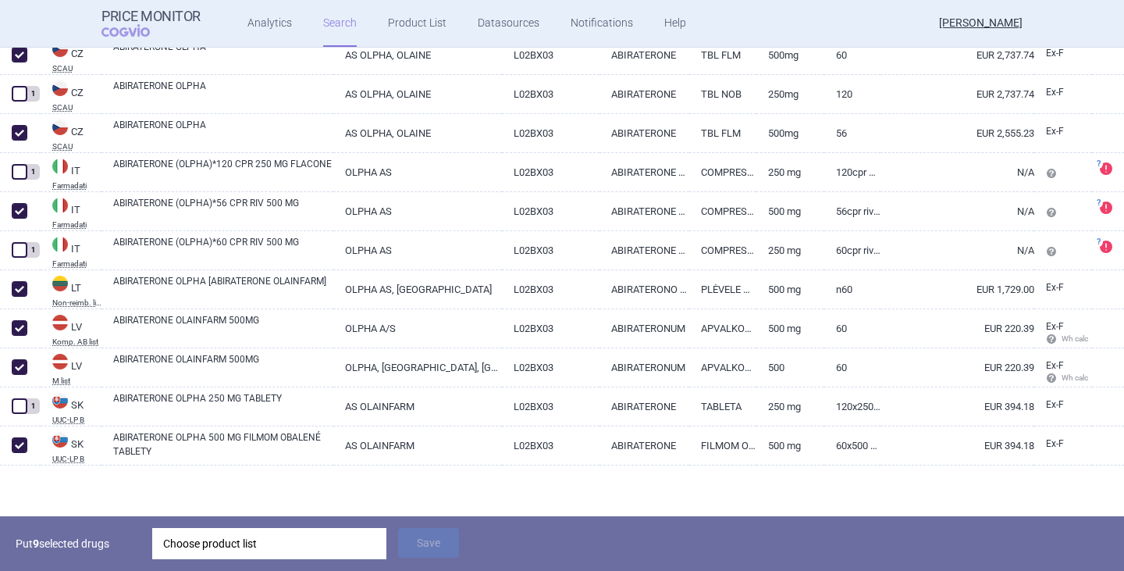
click at [334, 540] on div "Choose product list" at bounding box center [269, 543] width 212 height 31
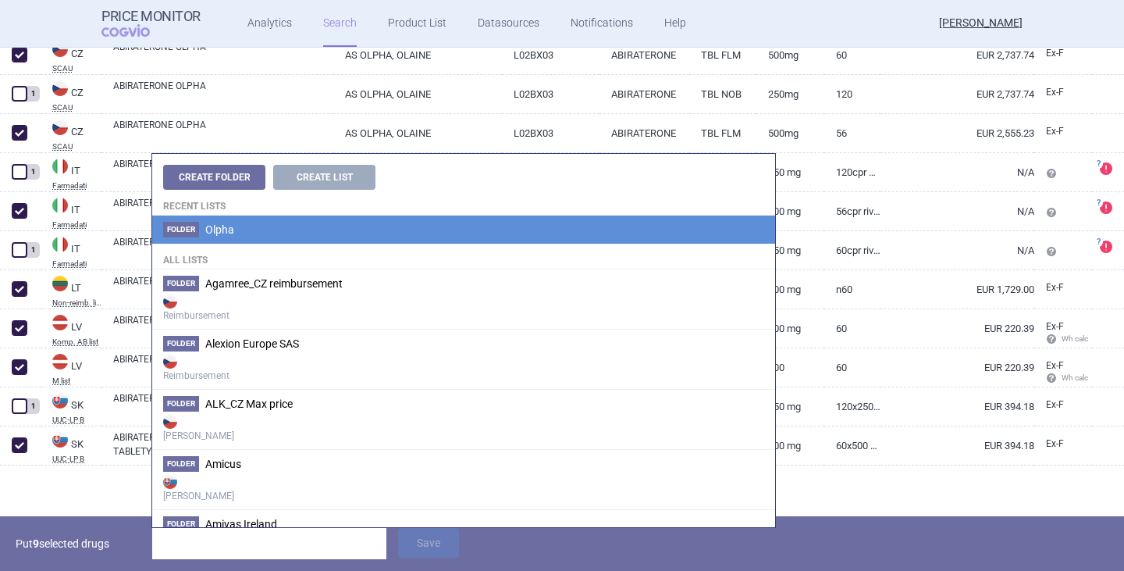
click at [247, 229] on li "Folder Olpha" at bounding box center [463, 229] width 623 height 28
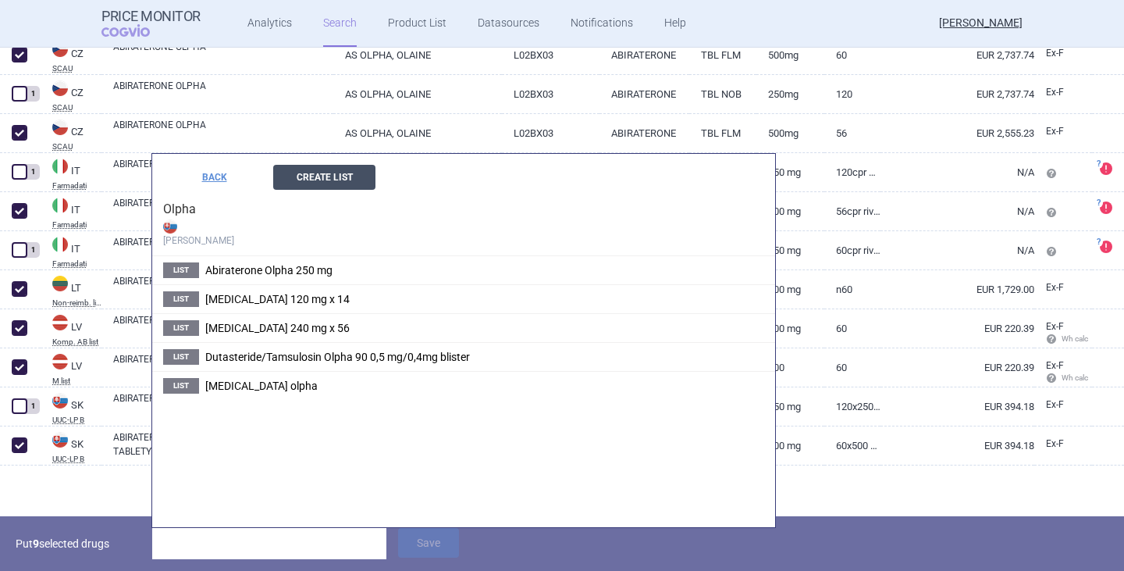
click at [320, 183] on button "Create List" at bounding box center [324, 177] width 102 height 25
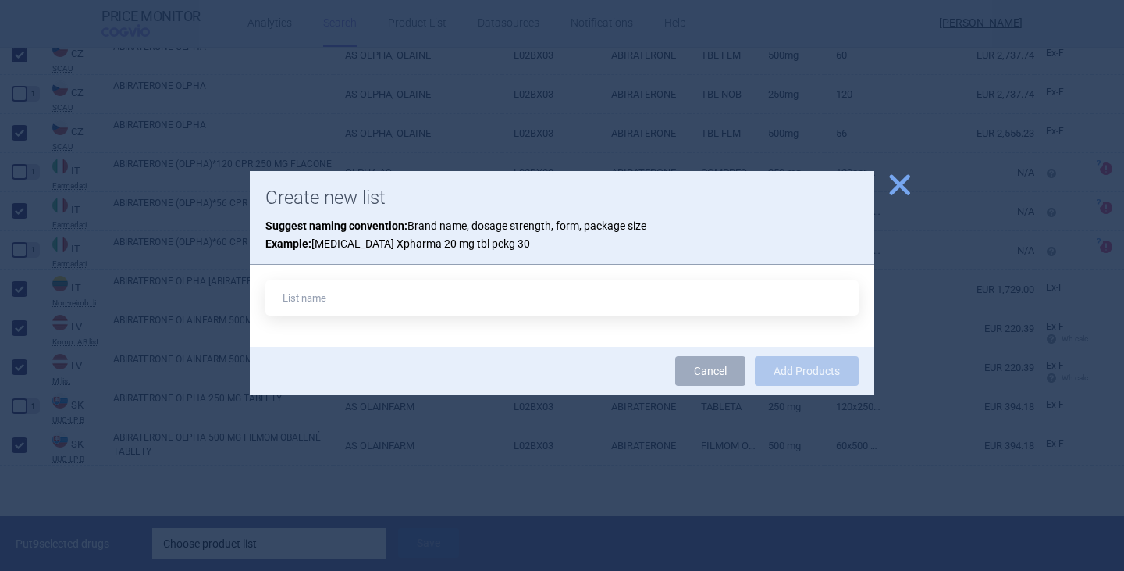
type input "D"
type input "Abiraterone Olpha 500 mg x 60"
click at [755, 356] on button "Add Products" at bounding box center [807, 371] width 104 height 30
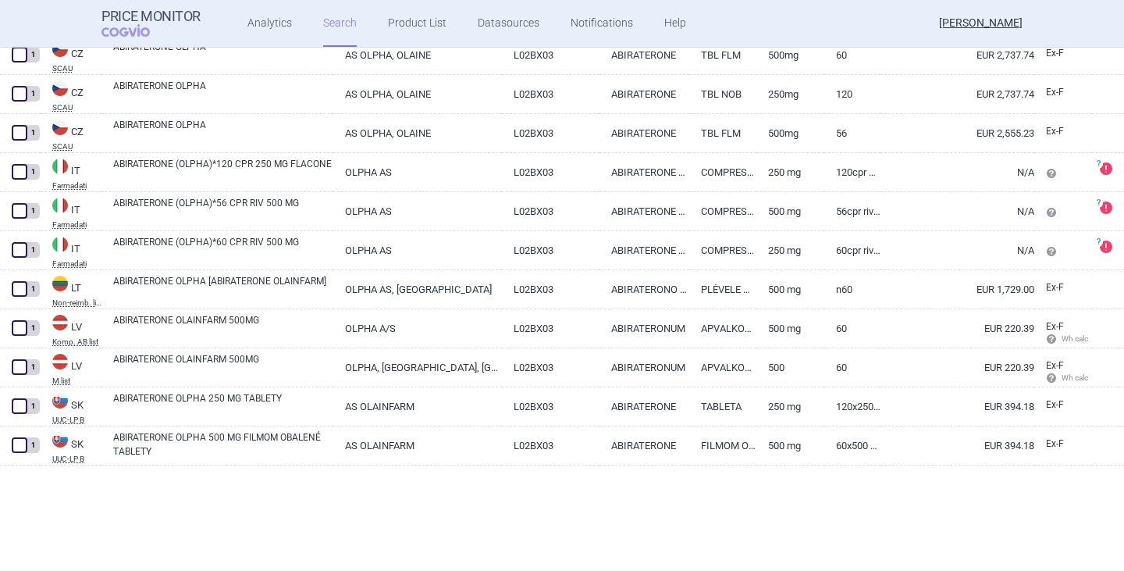
scroll to position [459, 0]
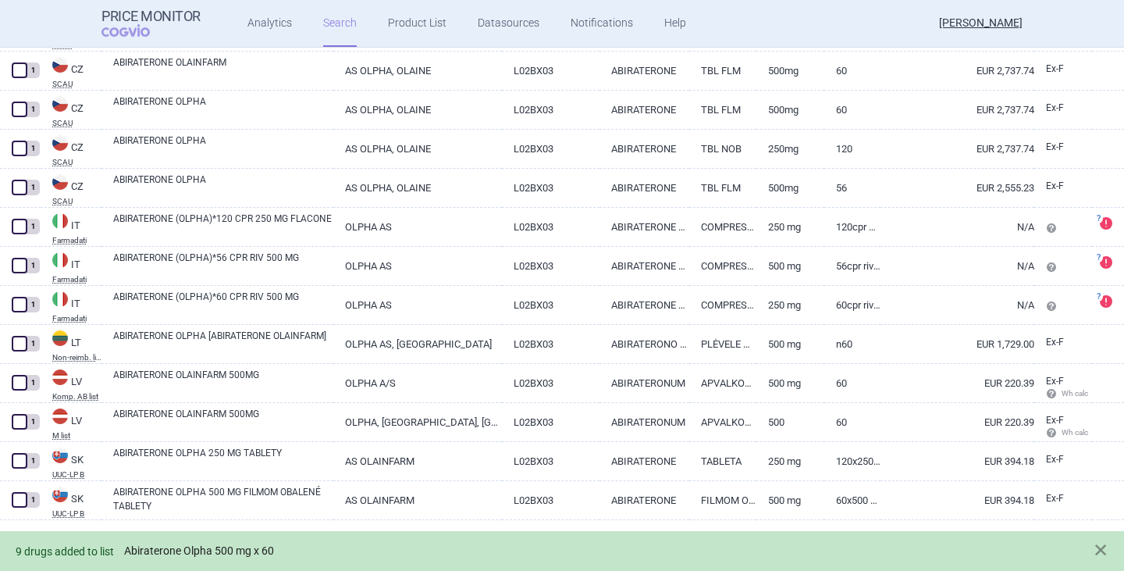
click at [241, 550] on link "Abiraterone Olpha 500 mg x 60" at bounding box center [199, 550] width 150 height 13
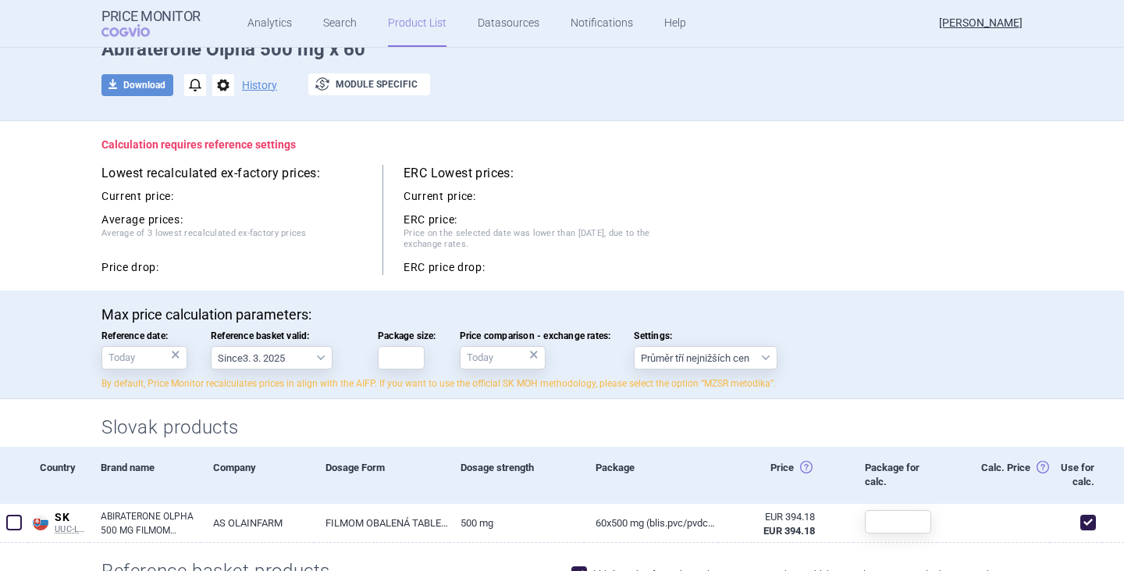
scroll to position [156, 0]
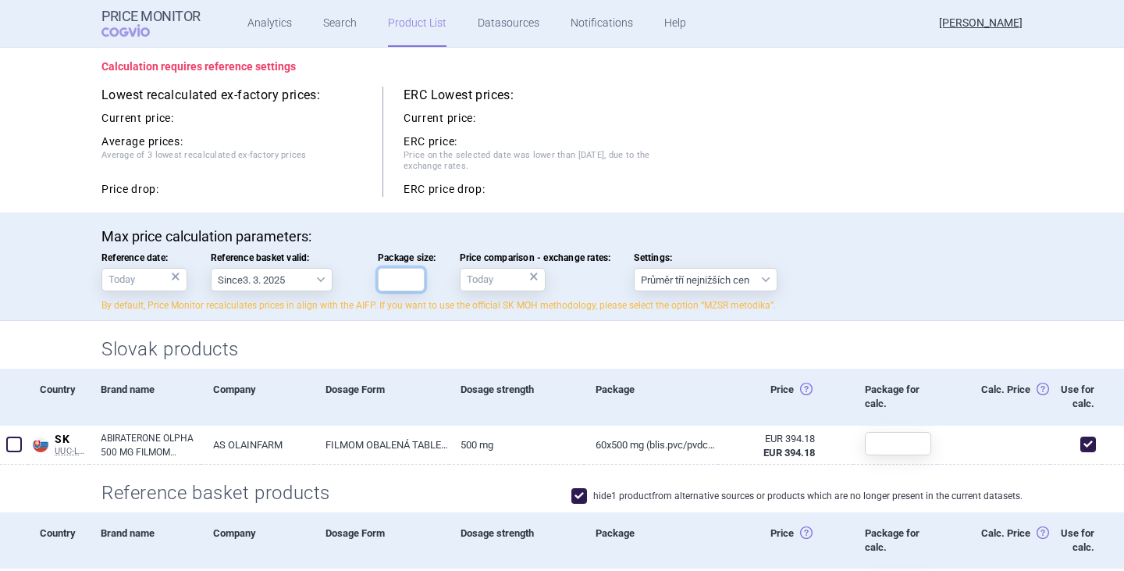
click at [404, 278] on input "Package size:" at bounding box center [401, 279] width 47 height 23
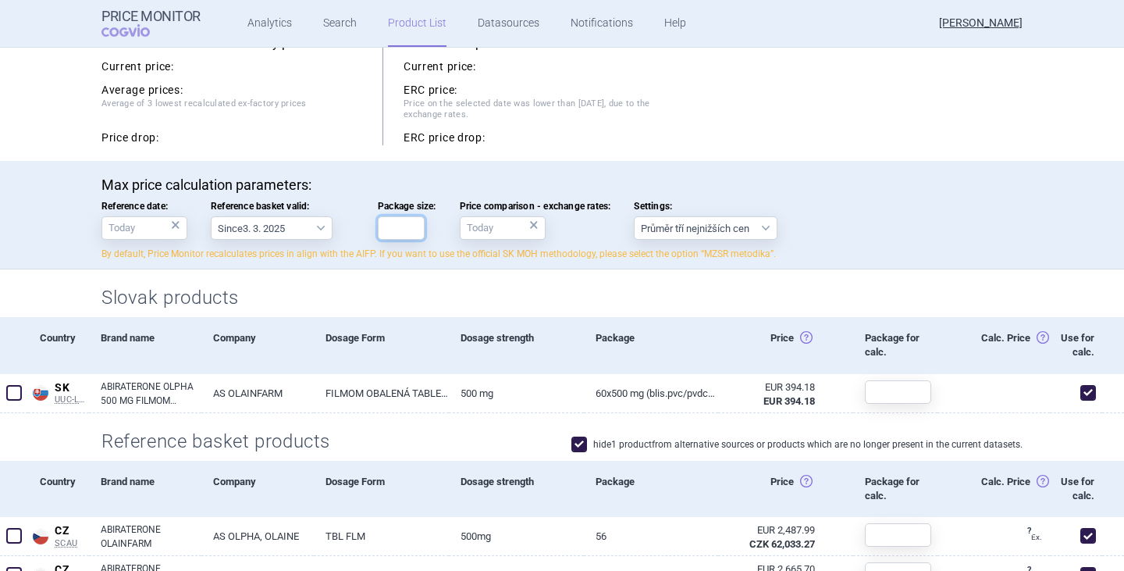
scroll to position [234, 0]
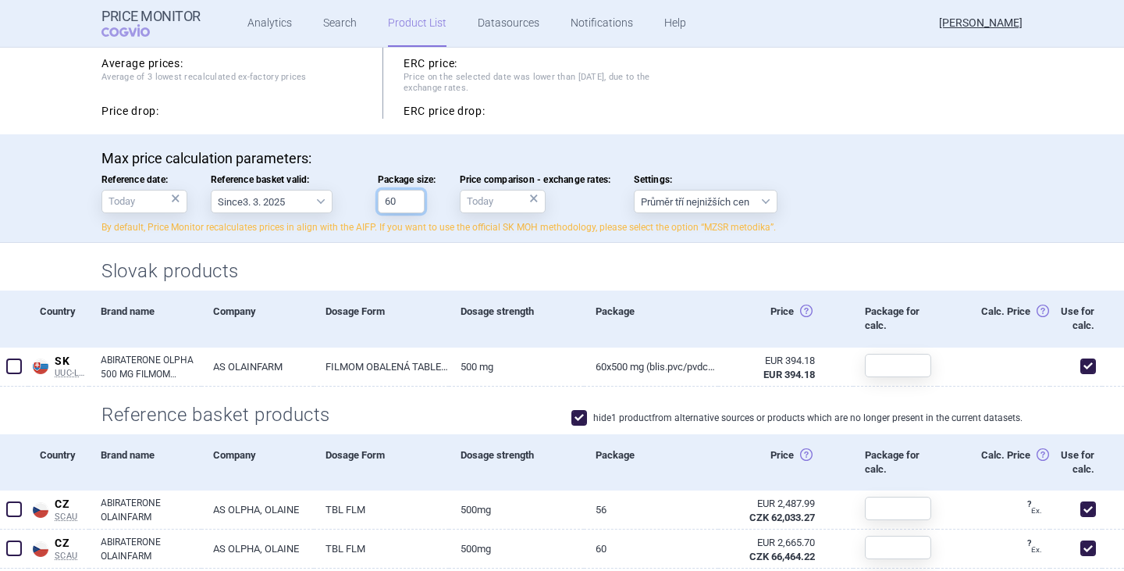
type input "60"
click at [874, 210] on div "Max price calculation parameters: Reference date: × Reference basket valid: Sin…" at bounding box center [561, 192] width 921 height 84
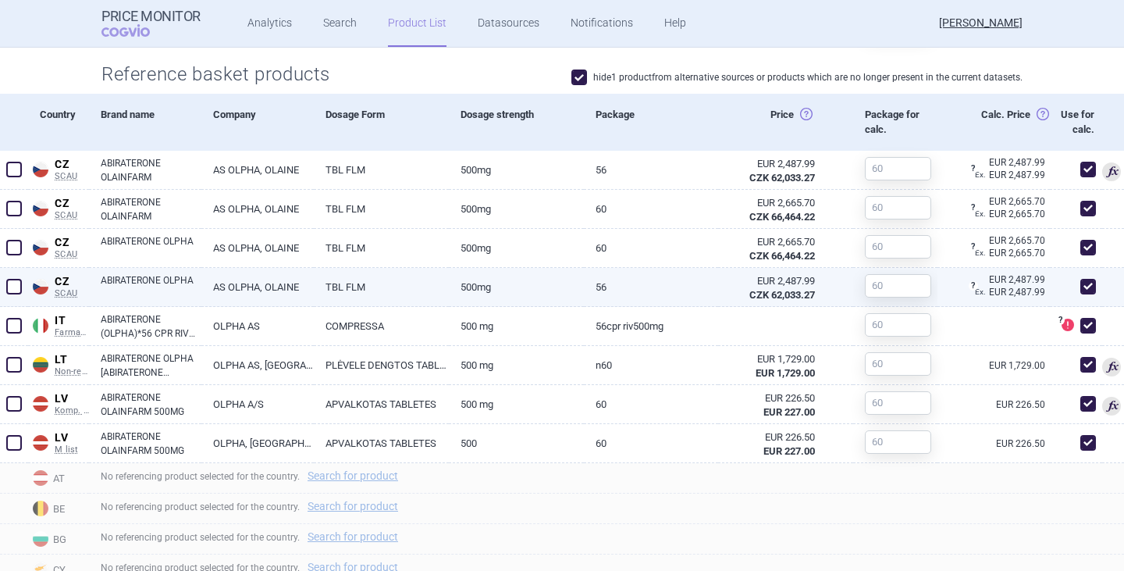
scroll to position [631, 0]
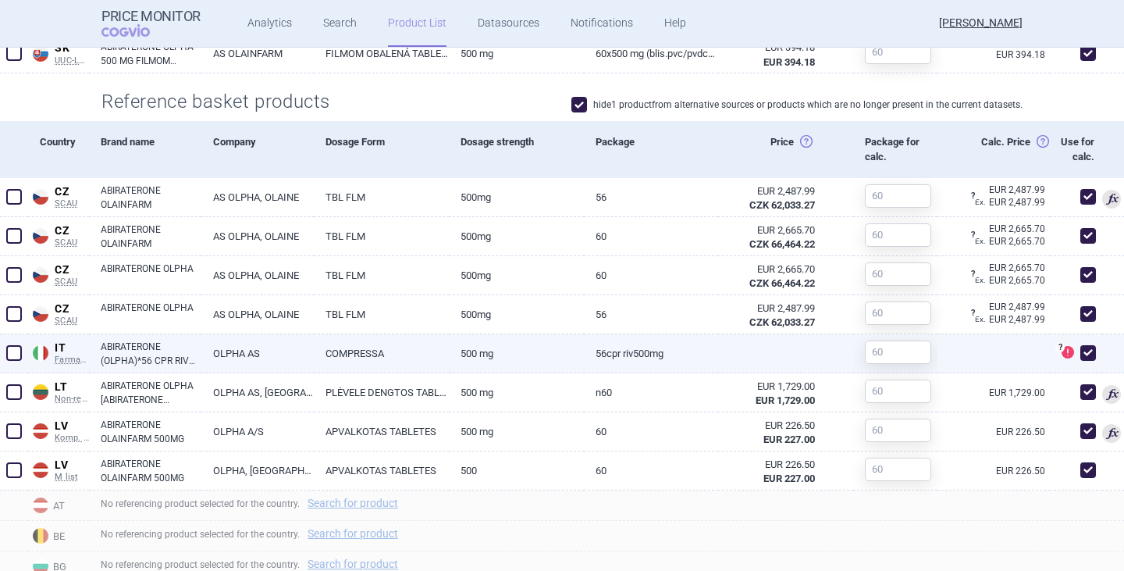
click at [1080, 361] on span at bounding box center [1088, 353] width 16 height 16
checkbox input "false"
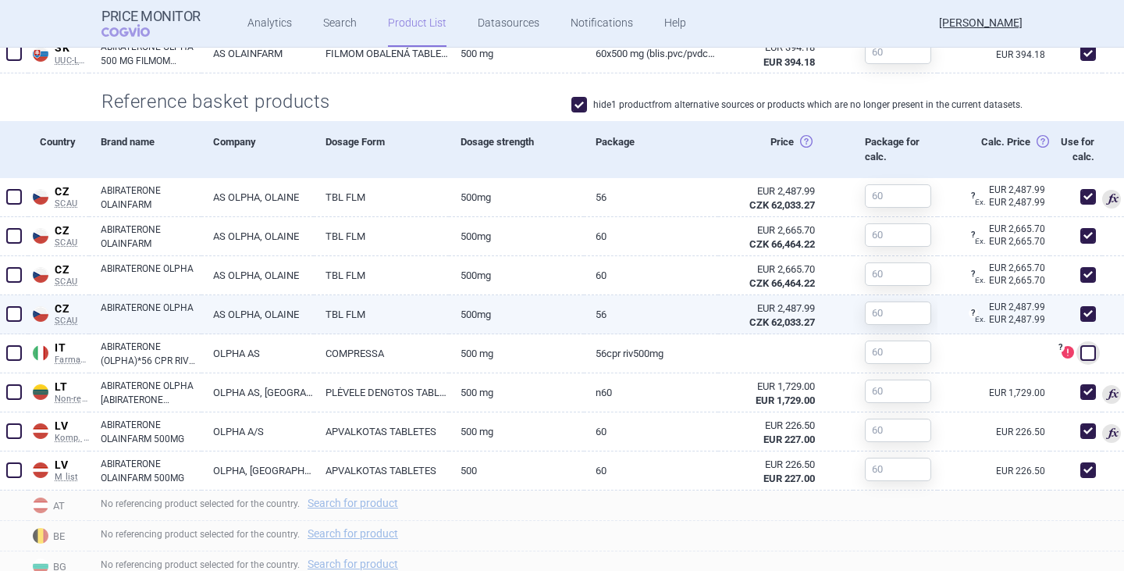
click at [1080, 322] on span at bounding box center [1088, 314] width 16 height 16
checkbox input "false"
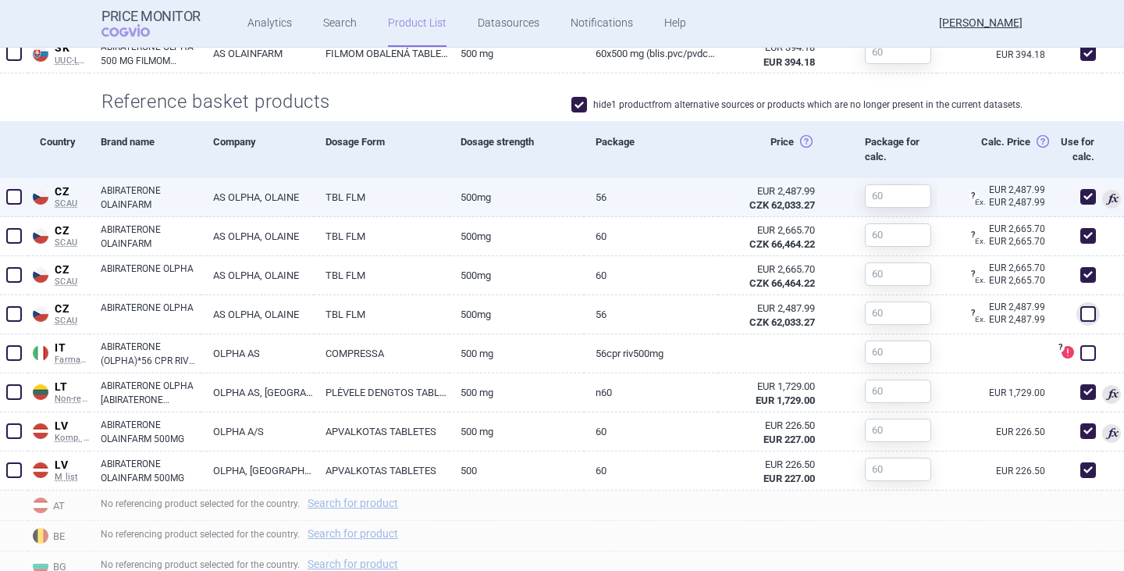
click at [1080, 205] on span at bounding box center [1088, 197] width 16 height 16
checkbox input "false"
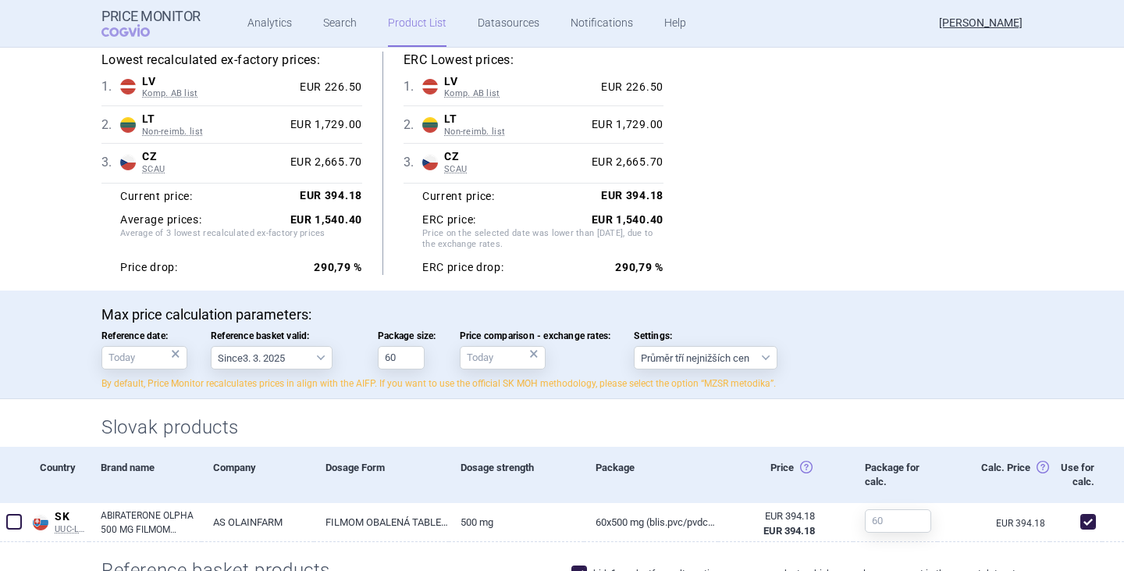
scroll to position [0, 0]
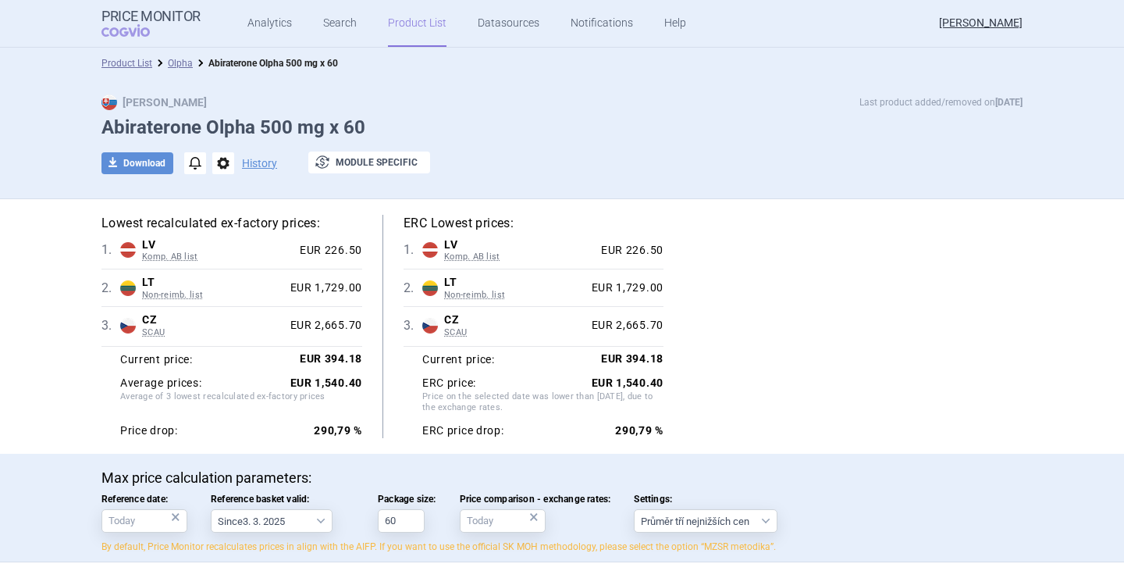
click at [792, 410] on div "Lowest recalculated ex-factory prices: 1 . [PERSON_NAME]. AB list Latvia Komp. …" at bounding box center [561, 326] width 921 height 223
drag, startPoint x: 796, startPoint y: 337, endPoint x: 727, endPoint y: 438, distance: 122.3
click at [797, 338] on div "Lowest recalculated ex-factory prices: 1 . [PERSON_NAME]. AB list Latvia Komp. …" at bounding box center [561, 326] width 921 height 223
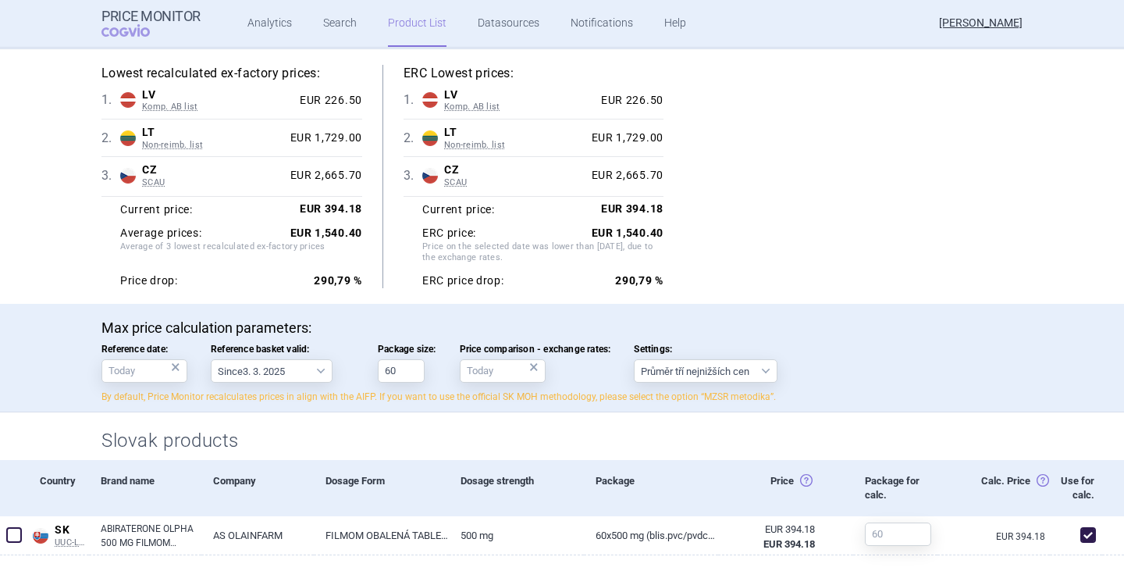
scroll to position [156, 0]
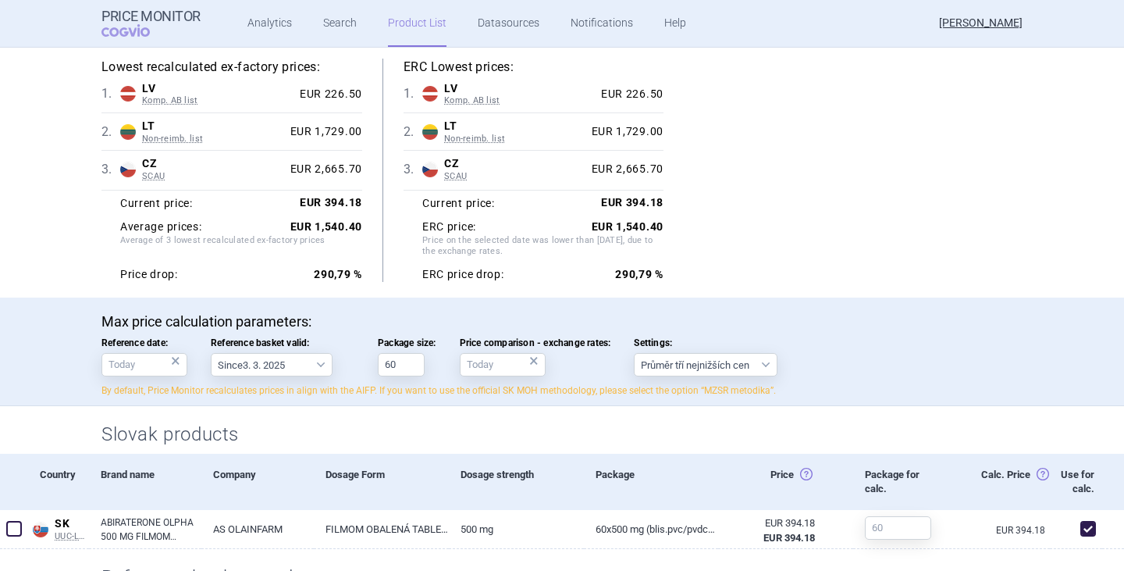
click at [529, 360] on div "×" at bounding box center [533, 360] width 9 height 17
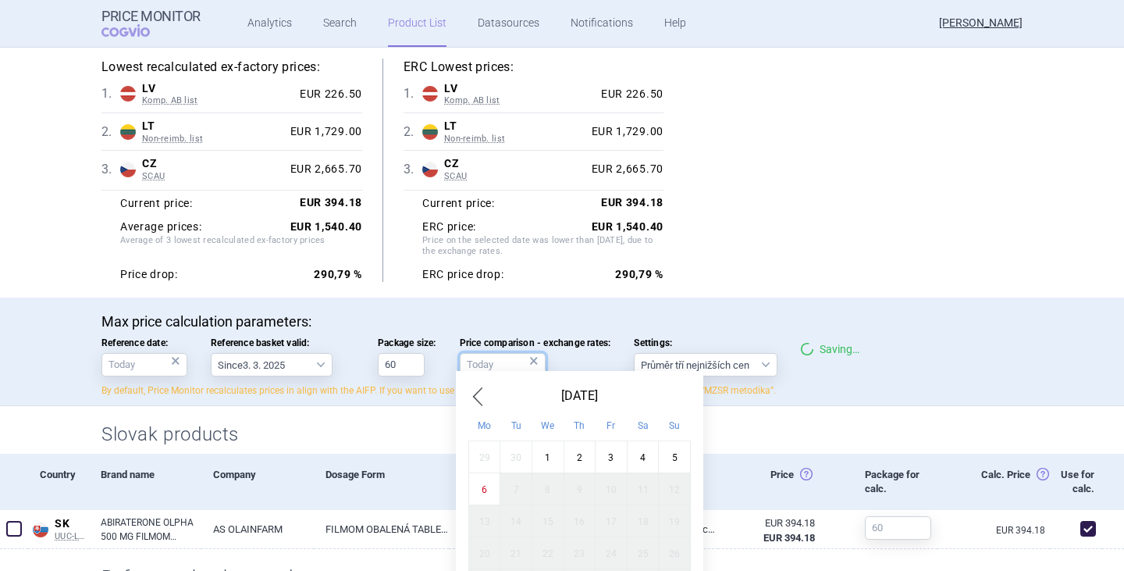
click at [486, 367] on input "Price comparison - exchange rates: ×" at bounding box center [503, 364] width 86 height 23
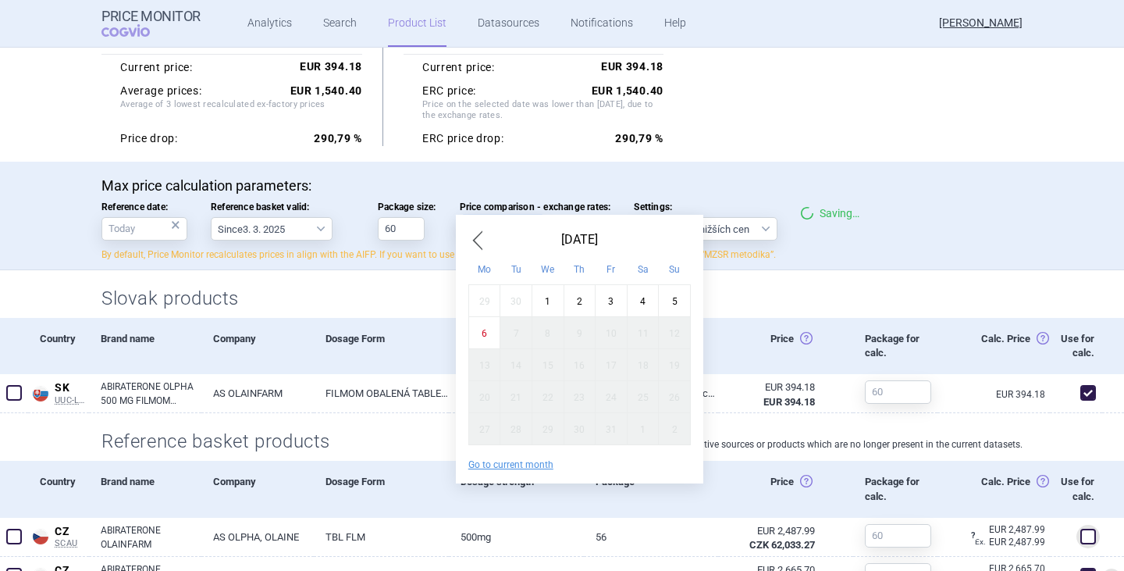
scroll to position [312, 0]
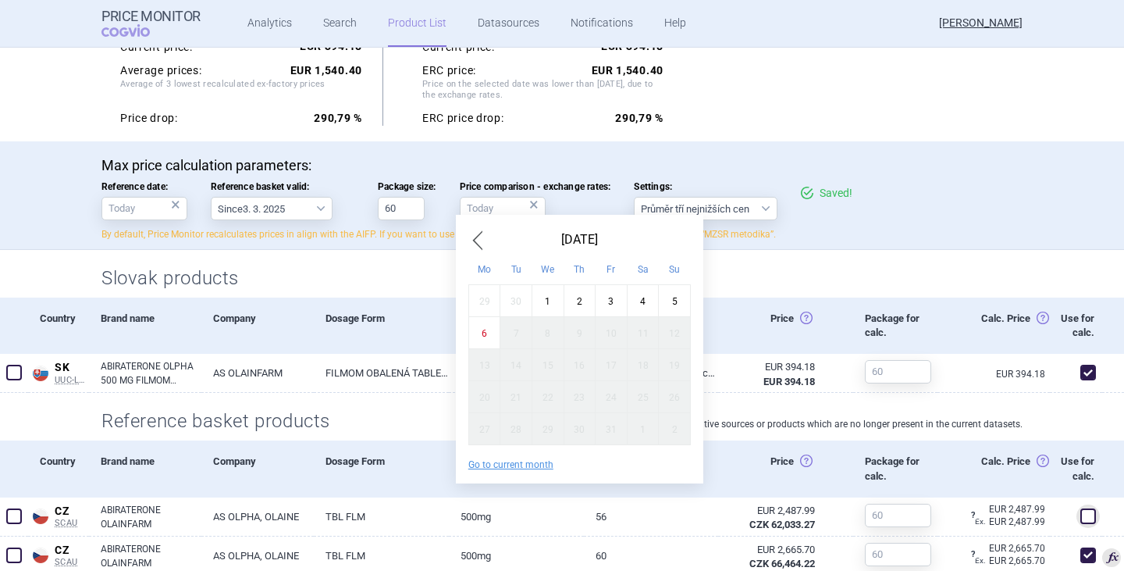
click at [481, 240] on span "Previous Month" at bounding box center [477, 239] width 19 height 25
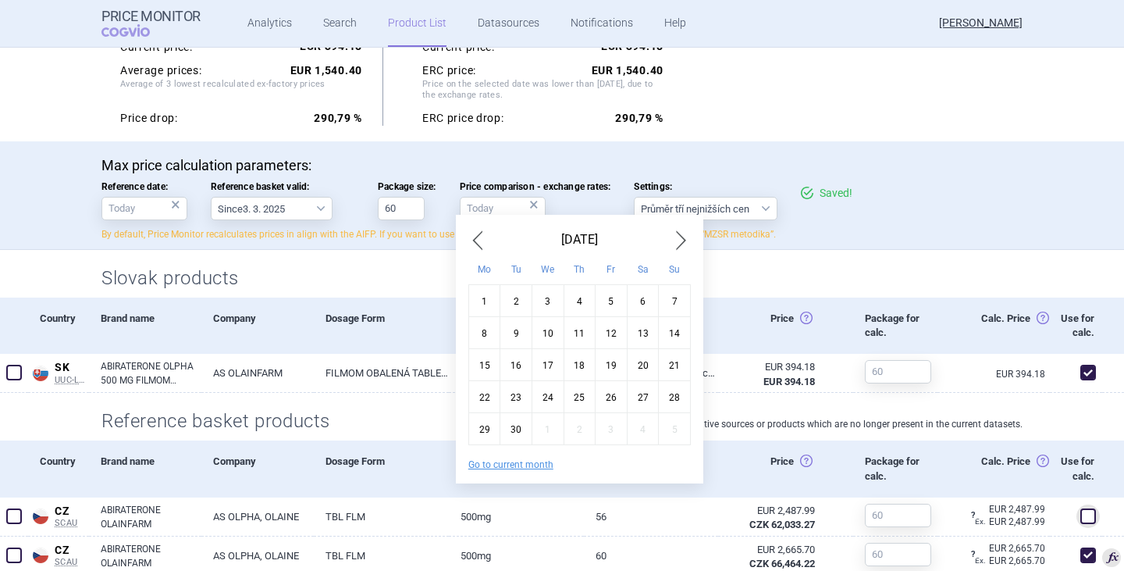
click at [481, 240] on span "Previous Month" at bounding box center [477, 239] width 19 height 25
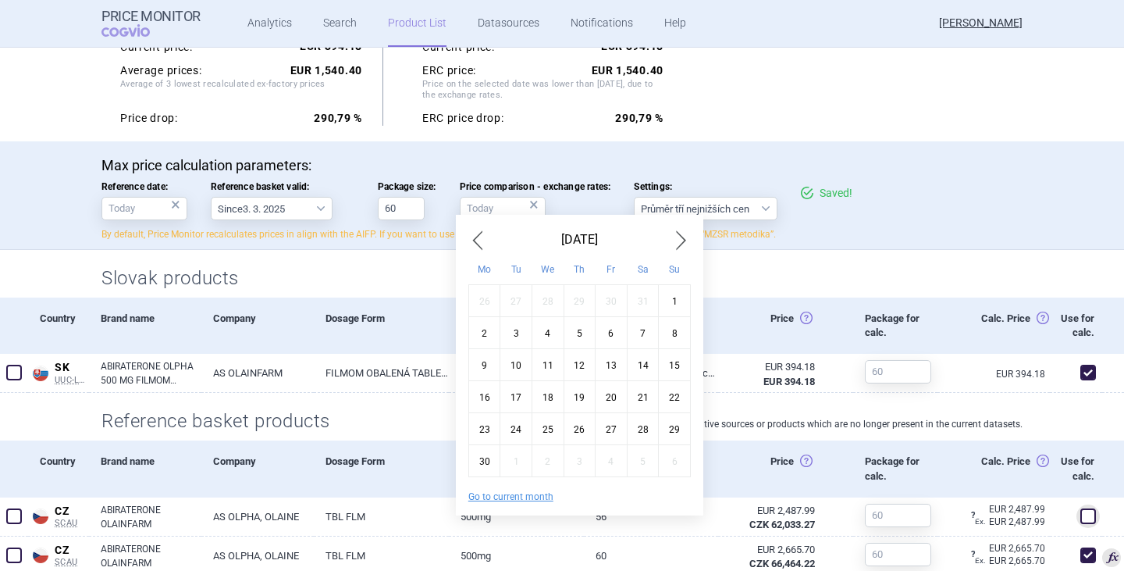
click at [481, 240] on span "Previous Month" at bounding box center [477, 239] width 19 height 25
click at [636, 308] on div "1" at bounding box center [643, 301] width 32 height 32
type input "1. 3. 2025"
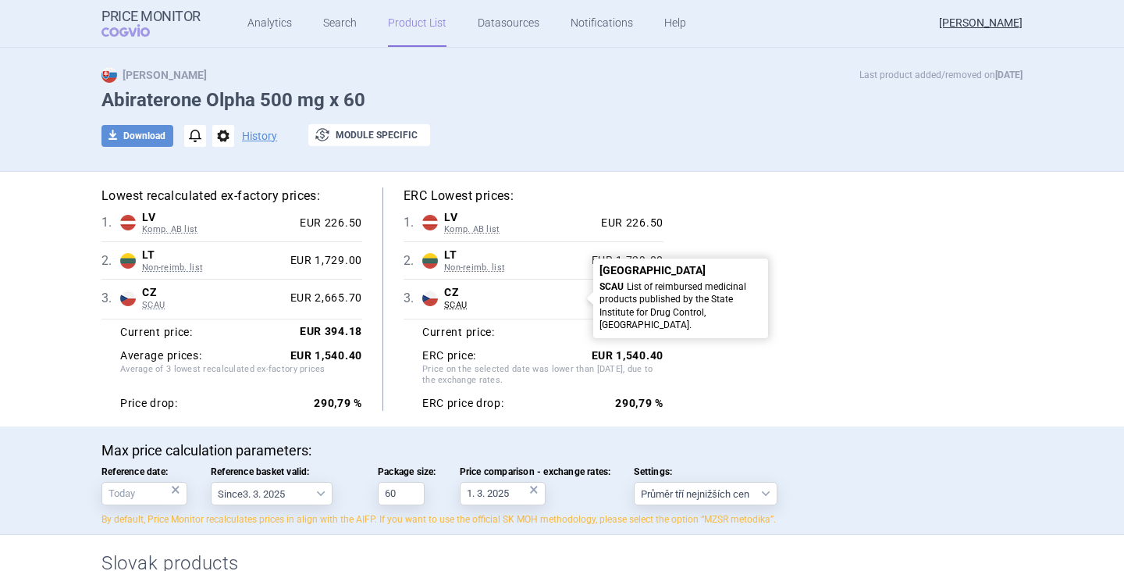
scroll to position [0, 0]
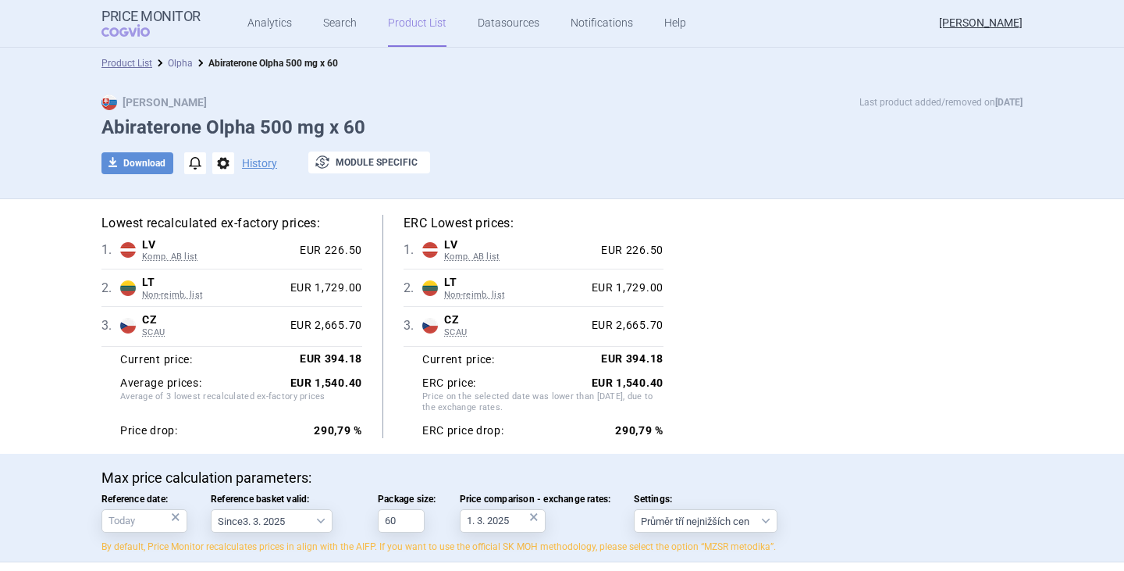
click at [179, 60] on link "Olpha" at bounding box center [180, 63] width 25 height 11
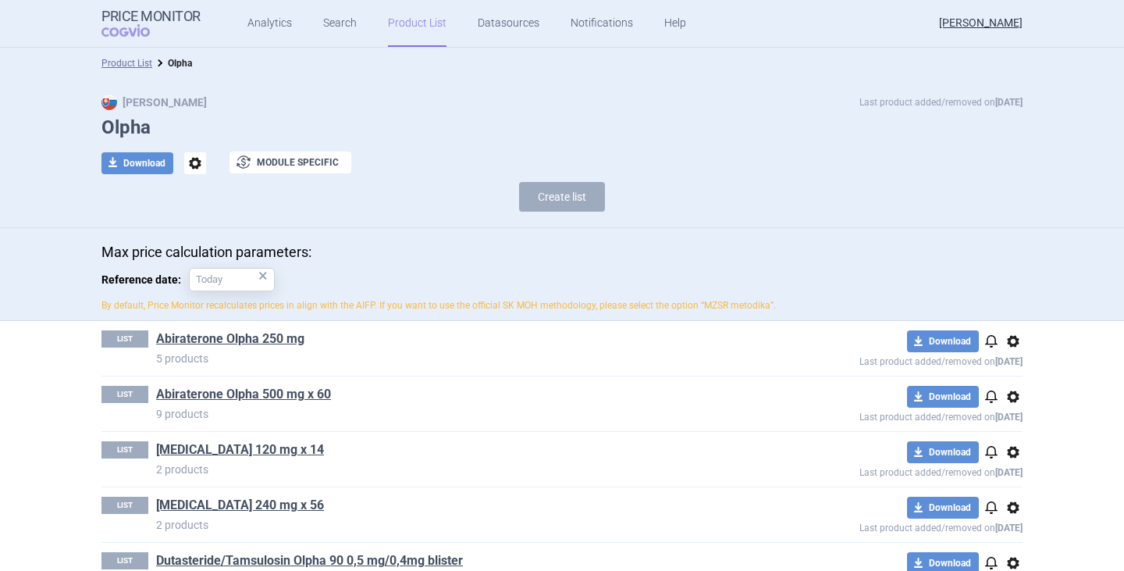
scroll to position [78, 0]
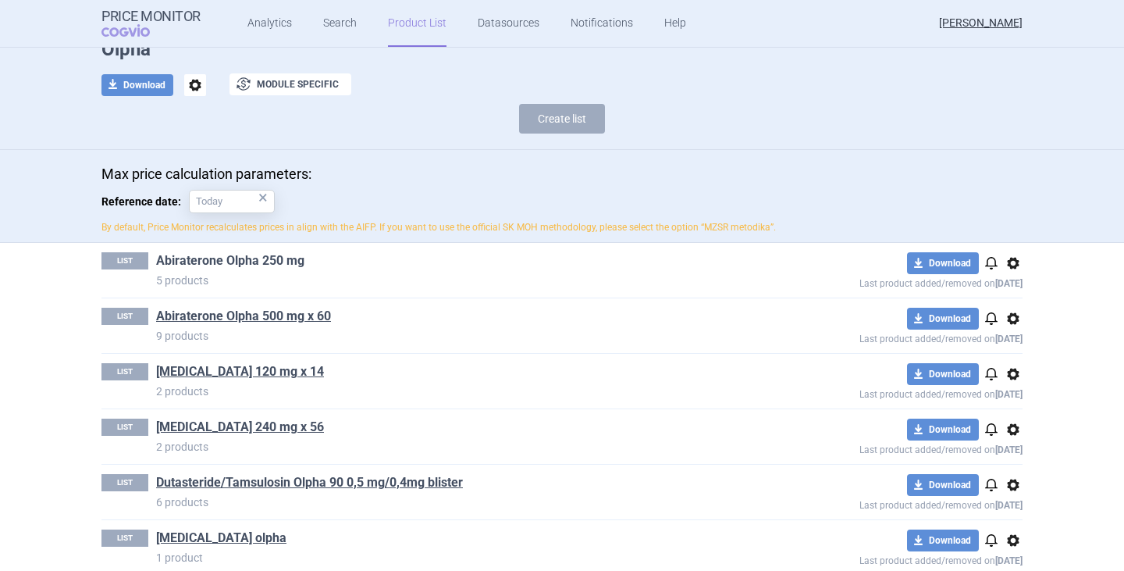
click at [259, 265] on link "Abiraterone Olpha 250 mg" at bounding box center [230, 260] width 148 height 17
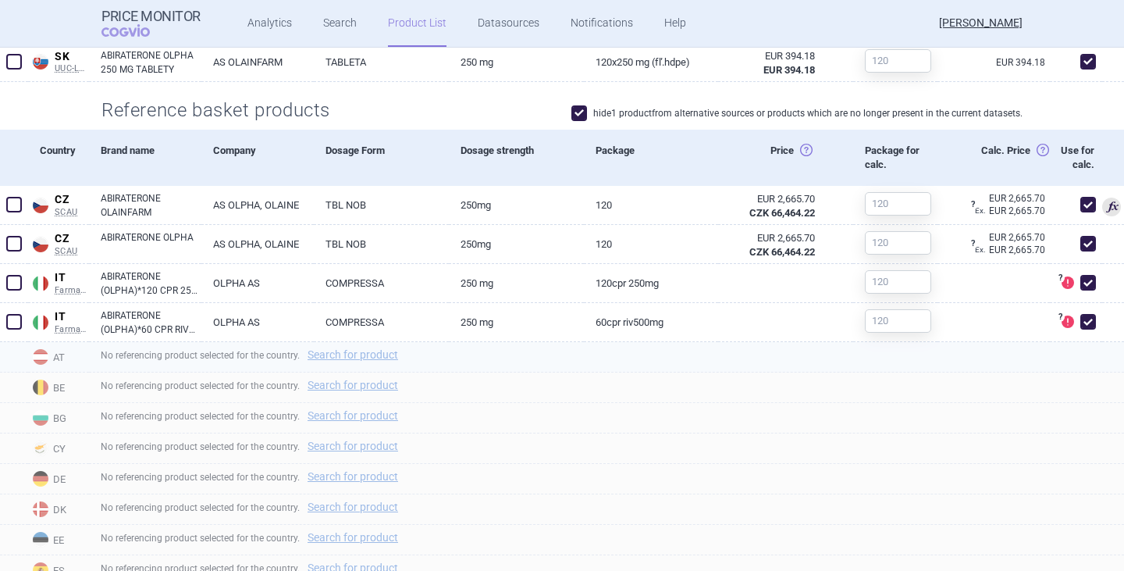
scroll to position [546, 0]
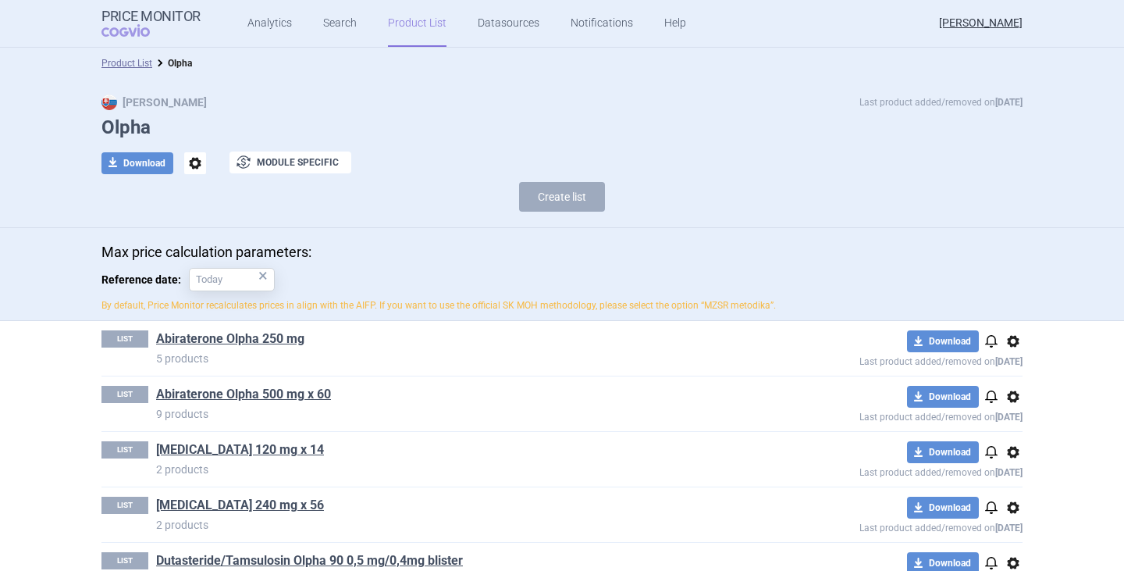
drag, startPoint x: 223, startPoint y: 391, endPoint x: 235, endPoint y: 393, distance: 11.9
click at [224, 392] on link "Abiraterone Olpha 500 mg x 60" at bounding box center [243, 394] width 175 height 17
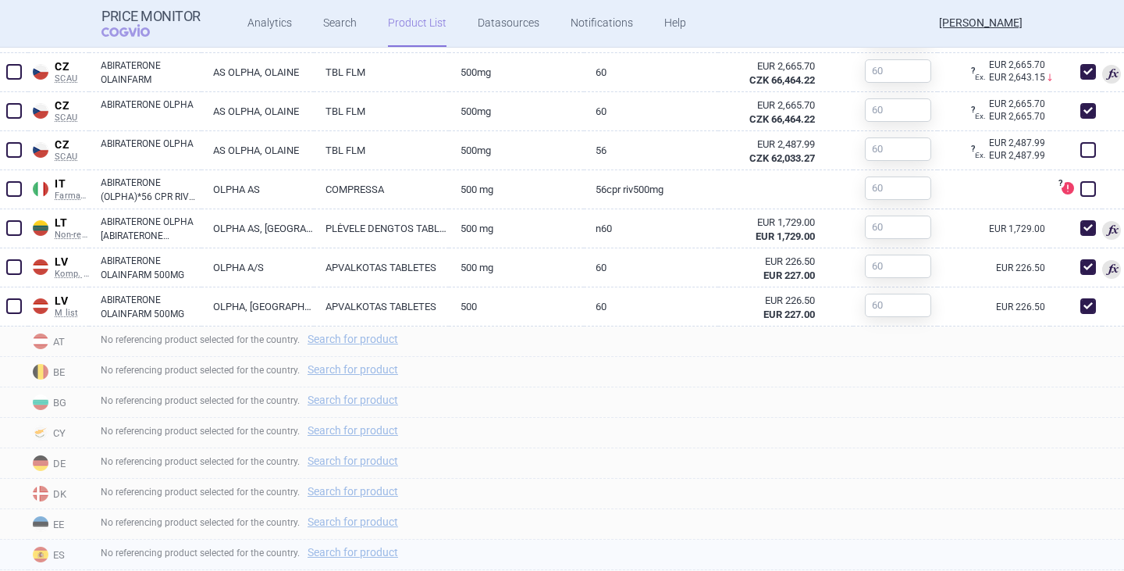
scroll to position [937, 0]
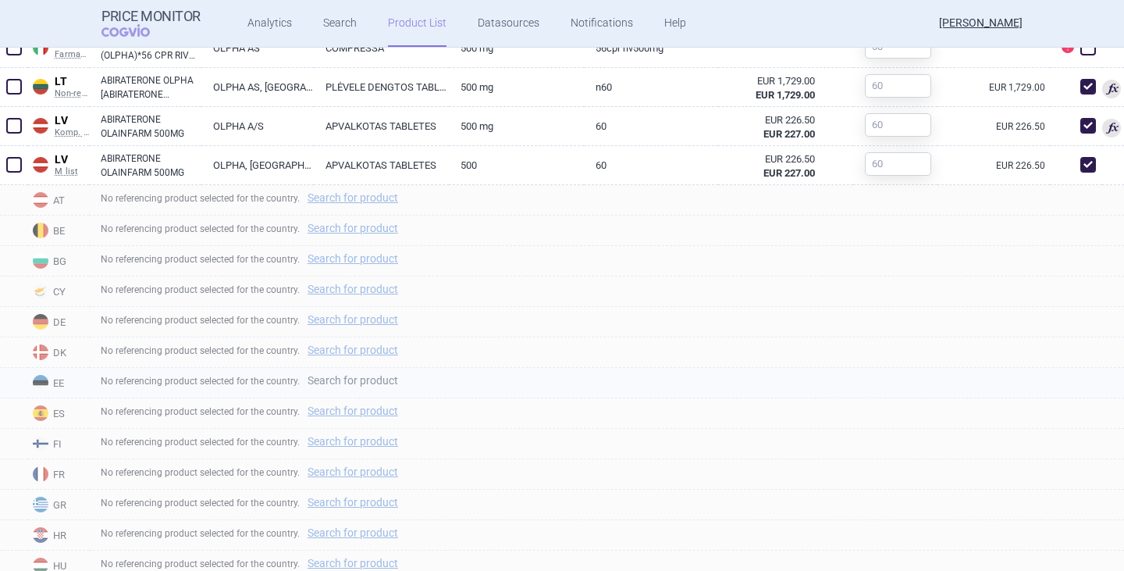
click at [373, 386] on link "Search for product" at bounding box center [353, 380] width 91 height 11
select select "country"
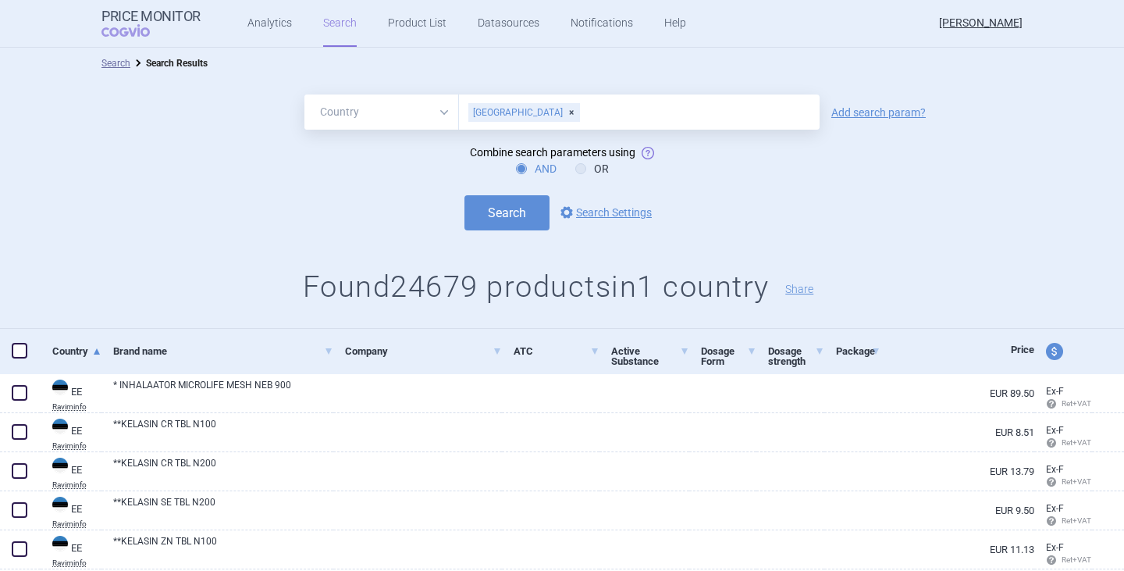
click at [866, 118] on link "Add search param?" at bounding box center [878, 112] width 94 height 11
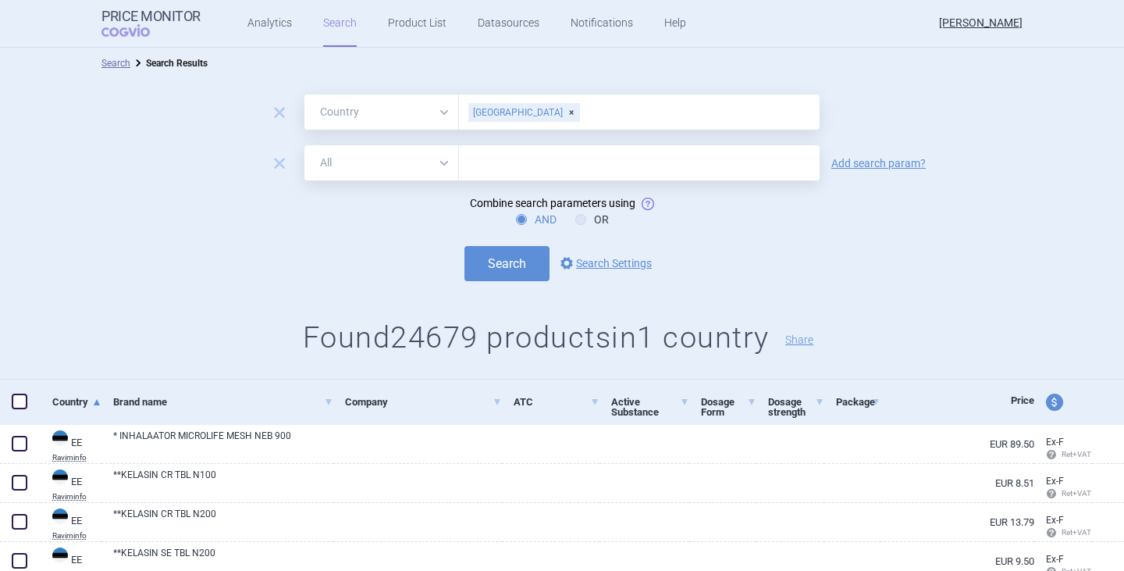
click at [546, 187] on form "remove All Brand Name ATC Company Active Substance Country Newer than [GEOGRAPH…" at bounding box center [562, 187] width 1124 height 187
click at [529, 162] on input "text" at bounding box center [639, 162] width 361 height 35
type input "abiraterone olain"
click at [464, 246] on button "Search" at bounding box center [506, 263] width 85 height 35
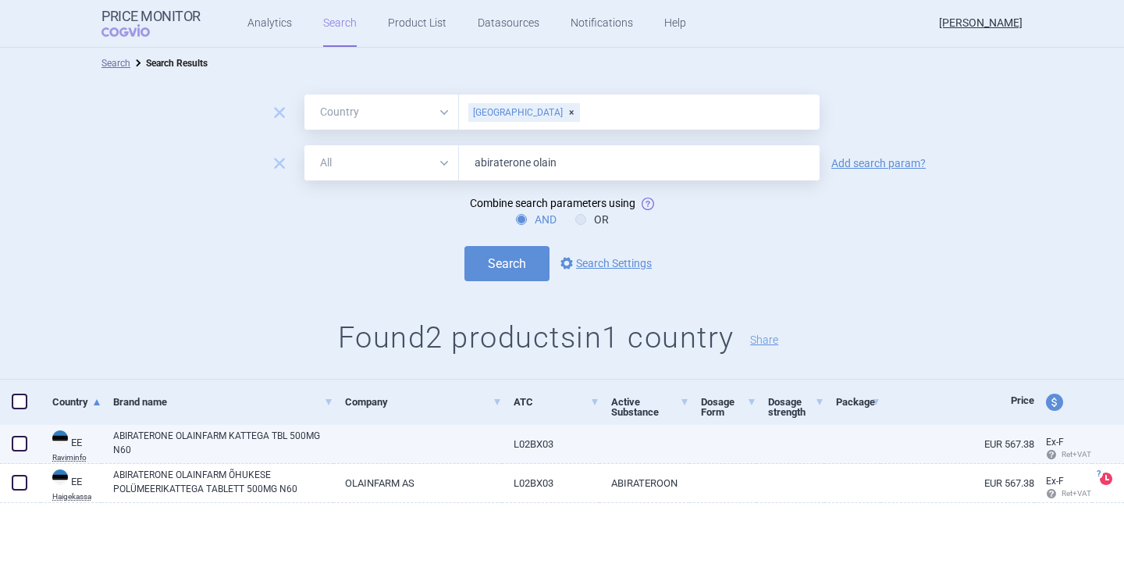
click at [24, 442] on span at bounding box center [20, 444] width 16 height 16
checkbox input "true"
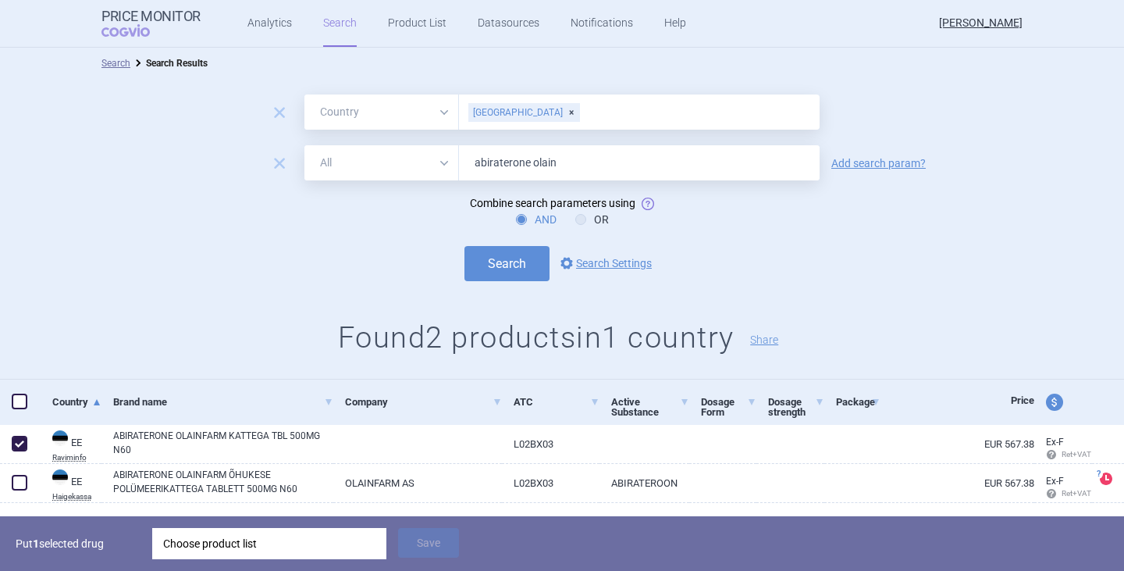
click at [237, 537] on div "Choose product list" at bounding box center [269, 543] width 212 height 31
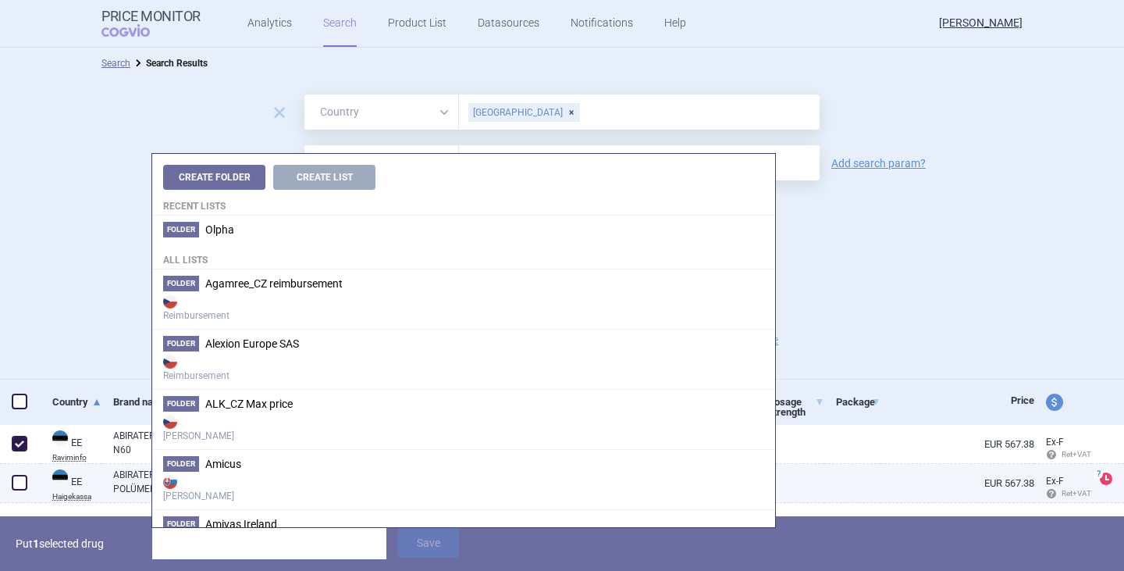
click at [24, 489] on span at bounding box center [20, 483] width 16 height 16
checkbox input "true"
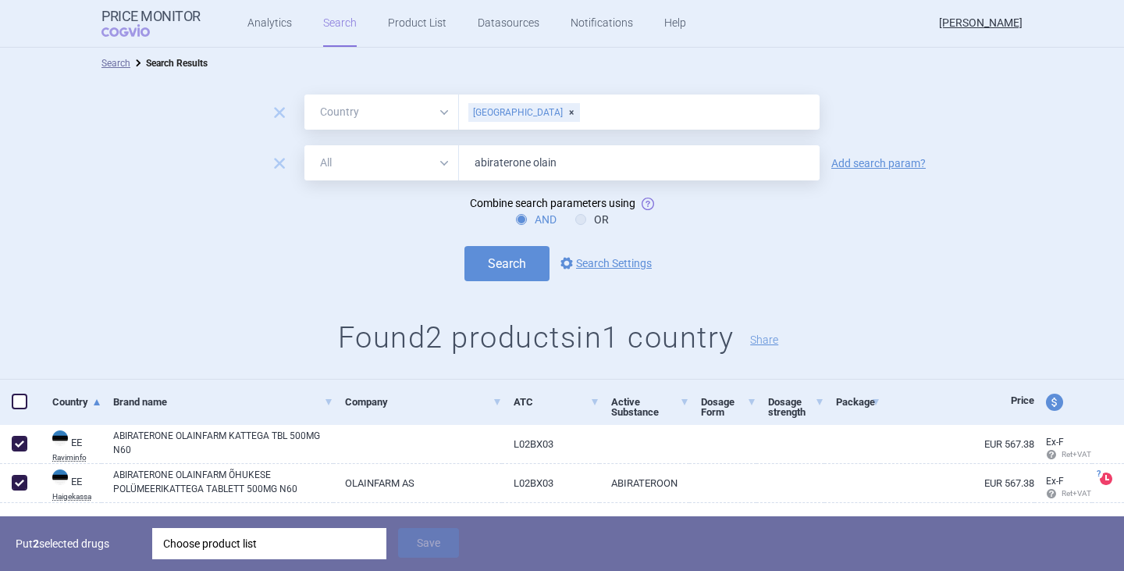
click at [201, 532] on div "Choose product list" at bounding box center [269, 543] width 212 height 31
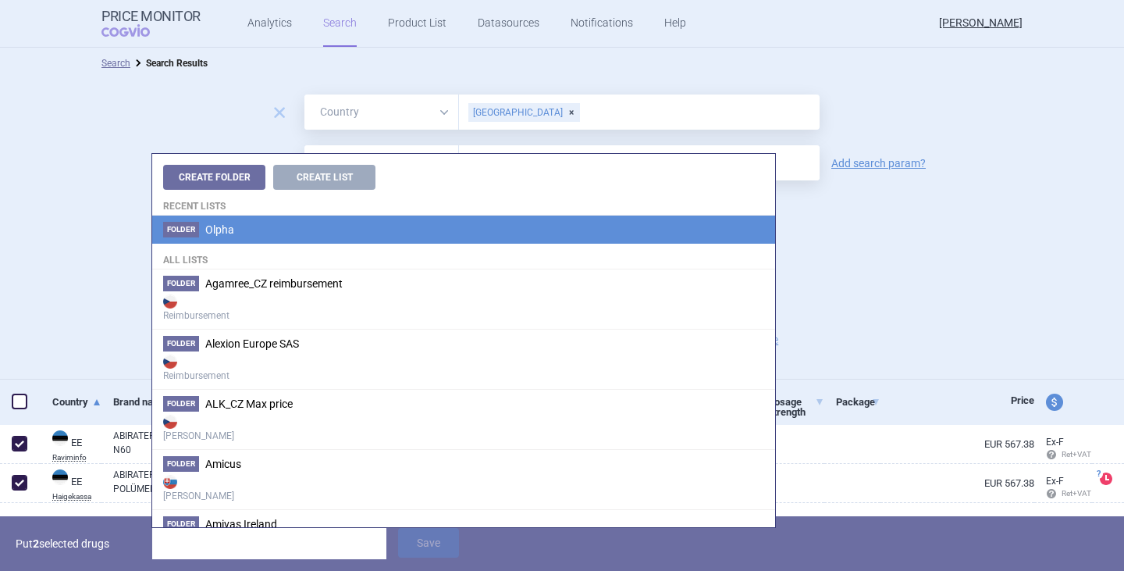
click at [245, 226] on li "Folder Olpha" at bounding box center [463, 229] width 623 height 28
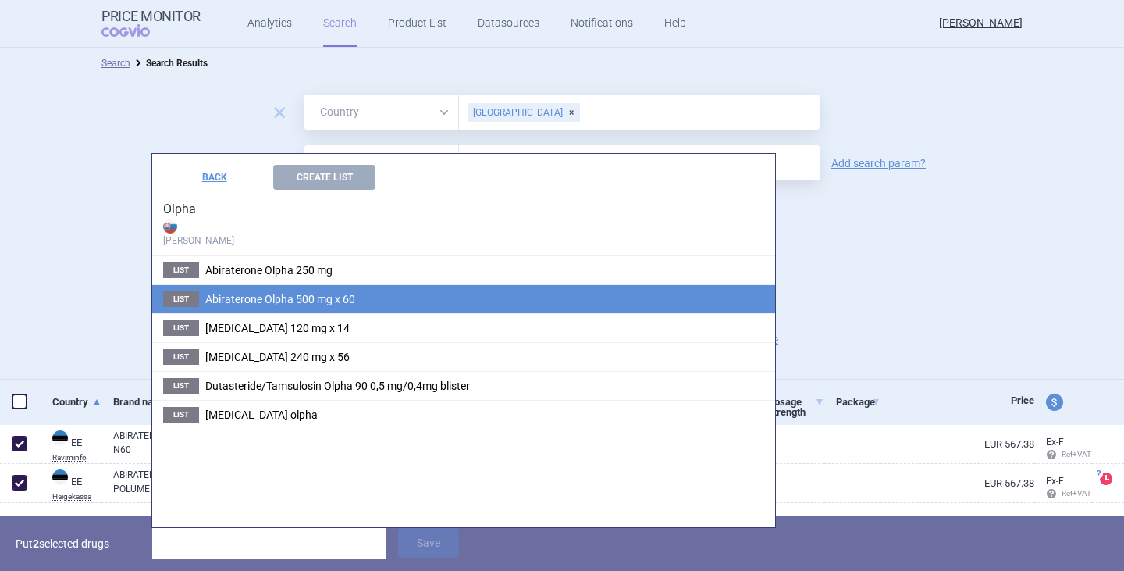
click at [261, 302] on span "Abiraterone Olpha 500 mg x 60" at bounding box center [280, 299] width 150 height 12
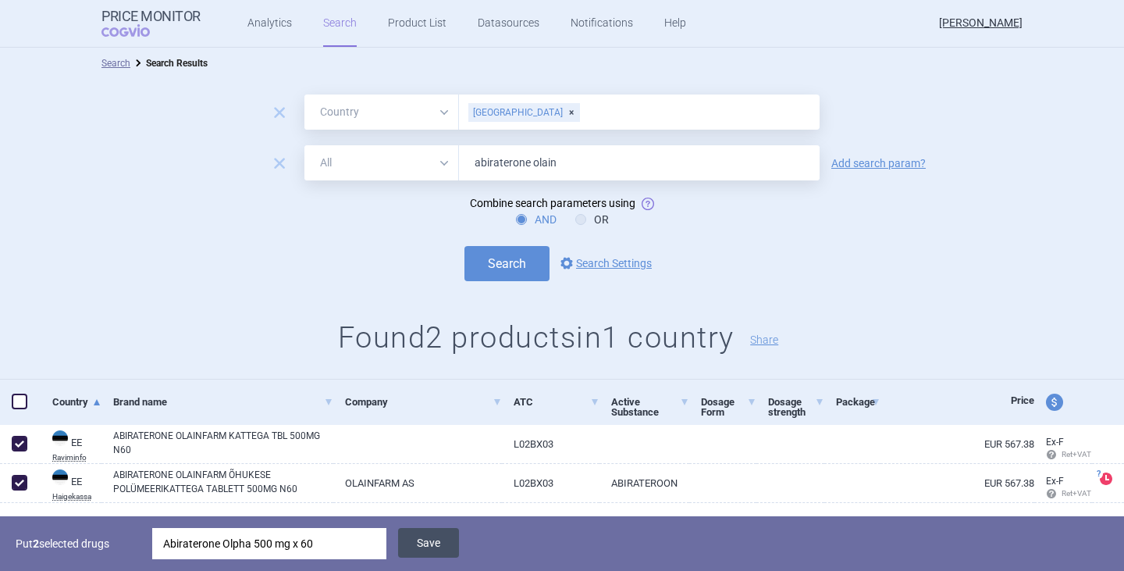
click at [437, 528] on button "Save" at bounding box center [428, 543] width 61 height 30
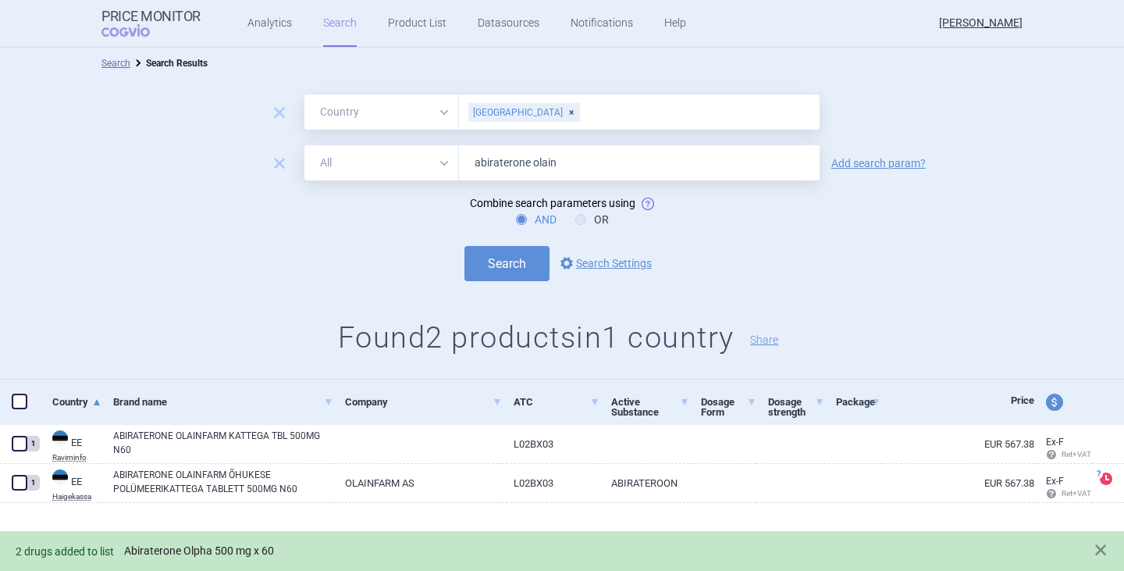
click at [234, 550] on link "Abiraterone Olpha 500 mg x 60" at bounding box center [199, 550] width 150 height 13
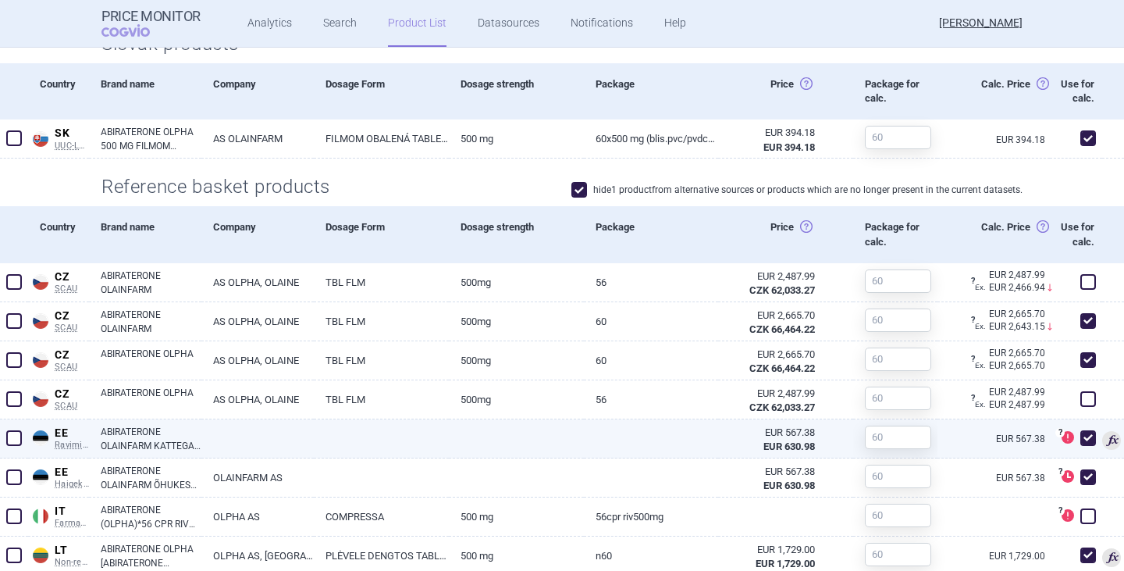
scroll to position [859, 0]
